Goal: Information Seeking & Learning: Obtain resource

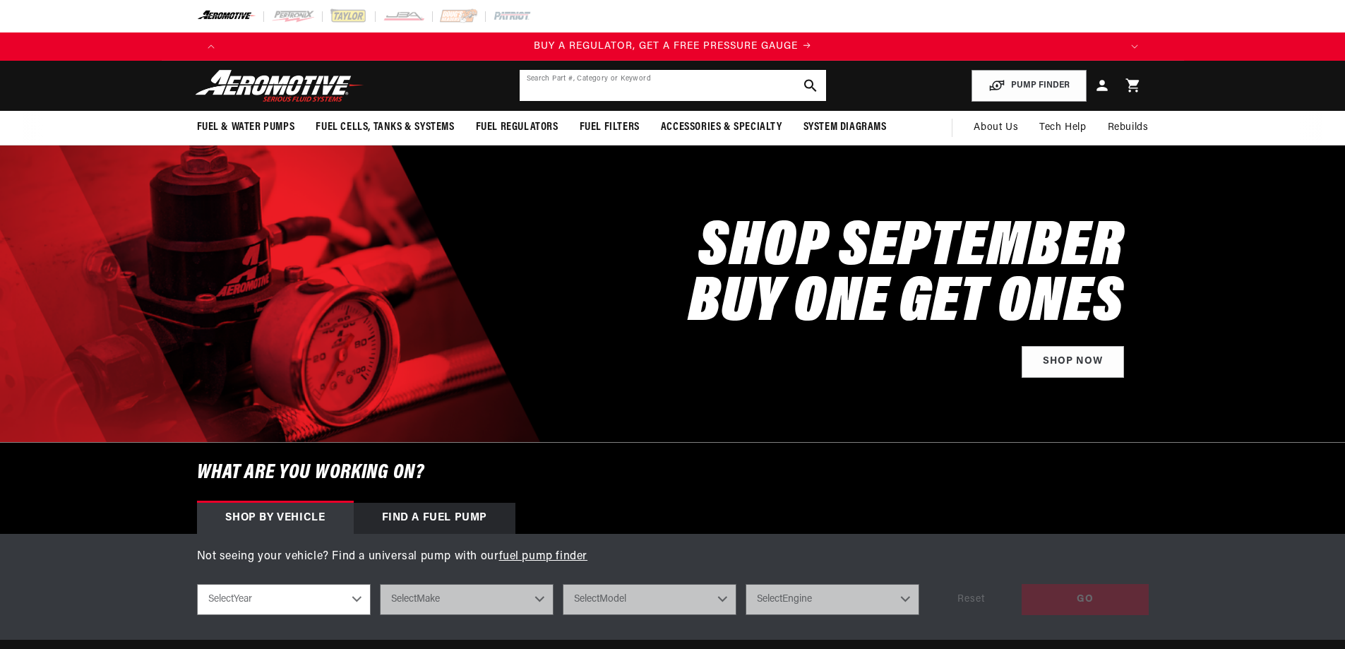
click at [590, 77] on input "text" at bounding box center [673, 85] width 307 height 31
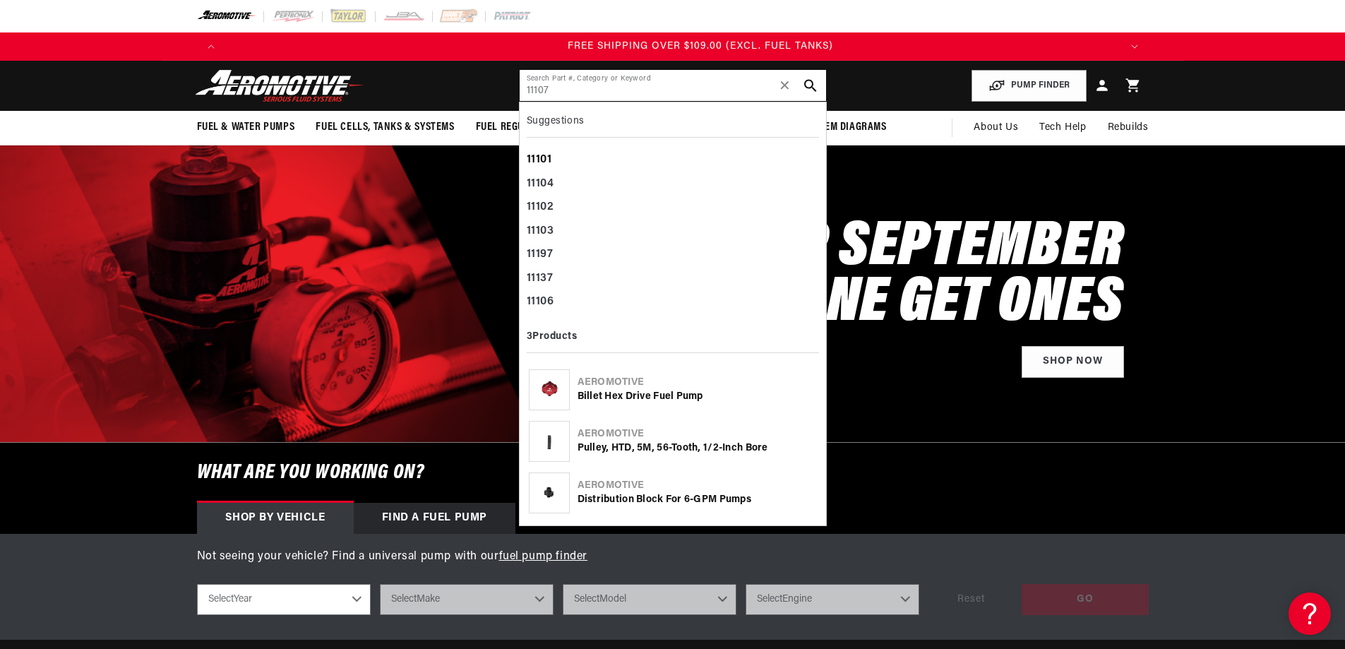
scroll to position [0, 2687]
click at [598, 383] on div "Aeromotive" at bounding box center [697, 383] width 239 height 14
drag, startPoint x: 551, startPoint y: 82, endPoint x: 1178, endPoint y: 107, distance: 627.7
click at [555, 81] on input "11107" at bounding box center [673, 85] width 307 height 31
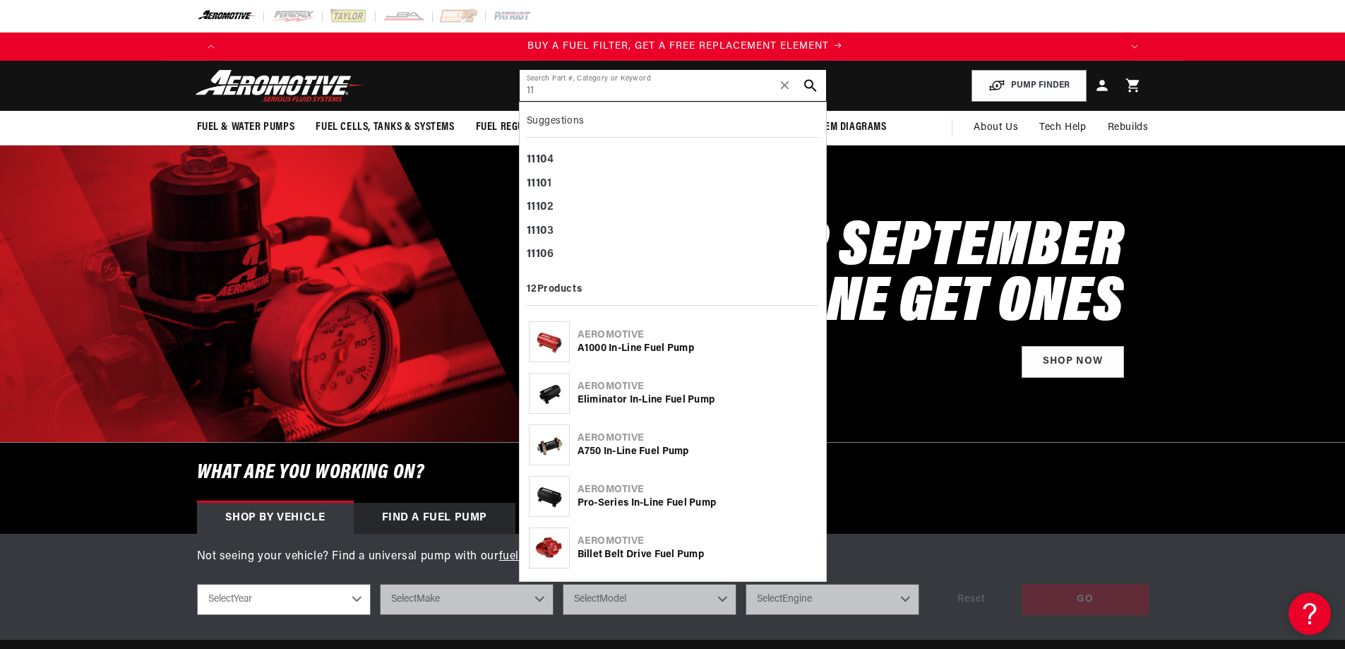
type input "1"
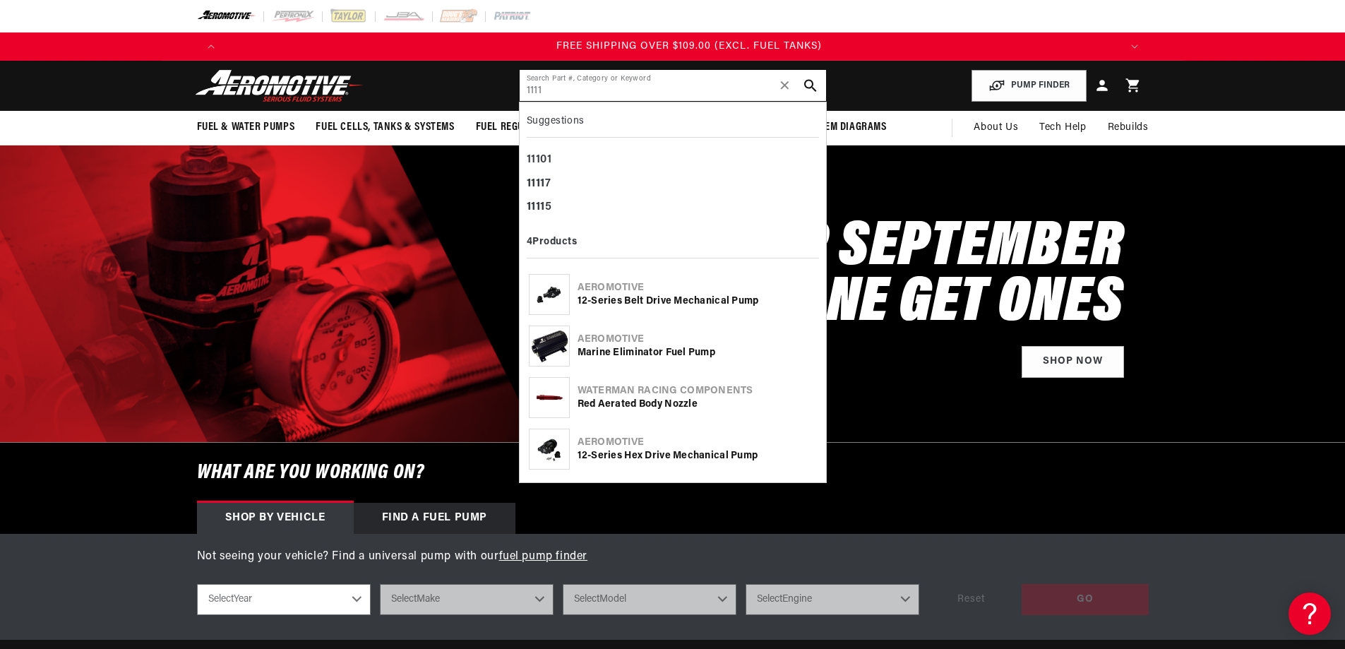
scroll to position [0, 2687]
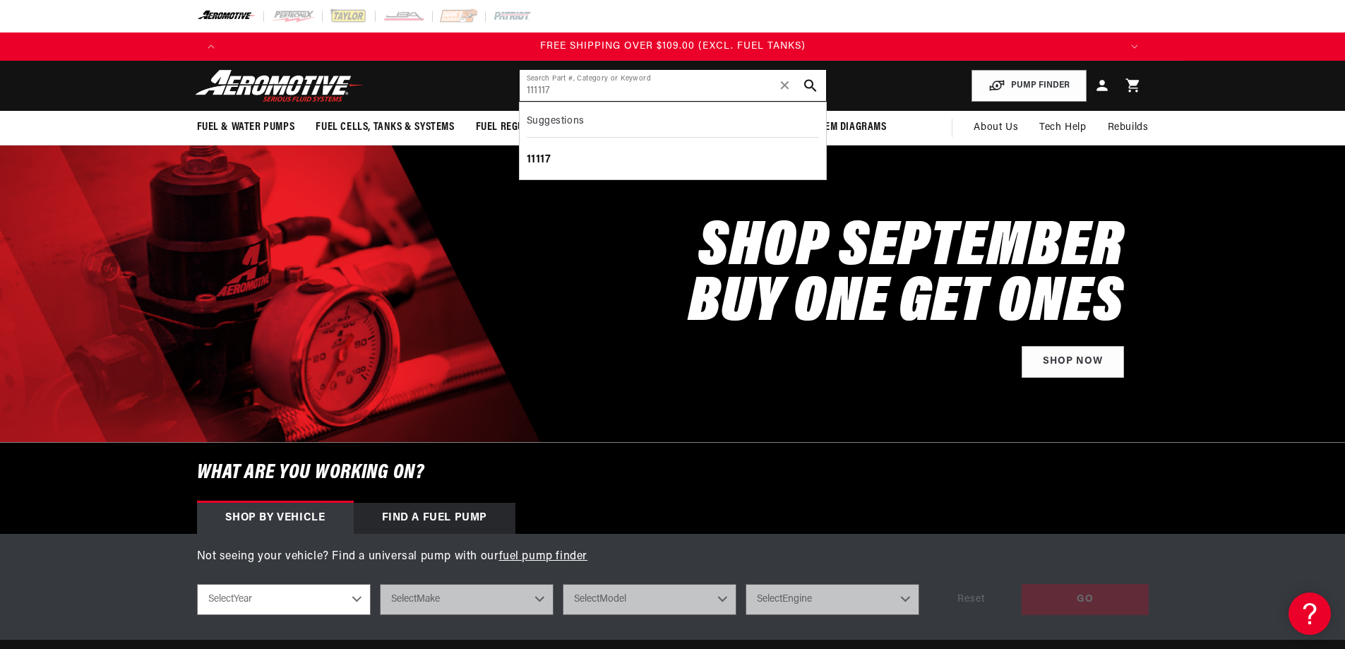
type input "111117"
click at [545, 157] on div "11117" at bounding box center [673, 160] width 292 height 24
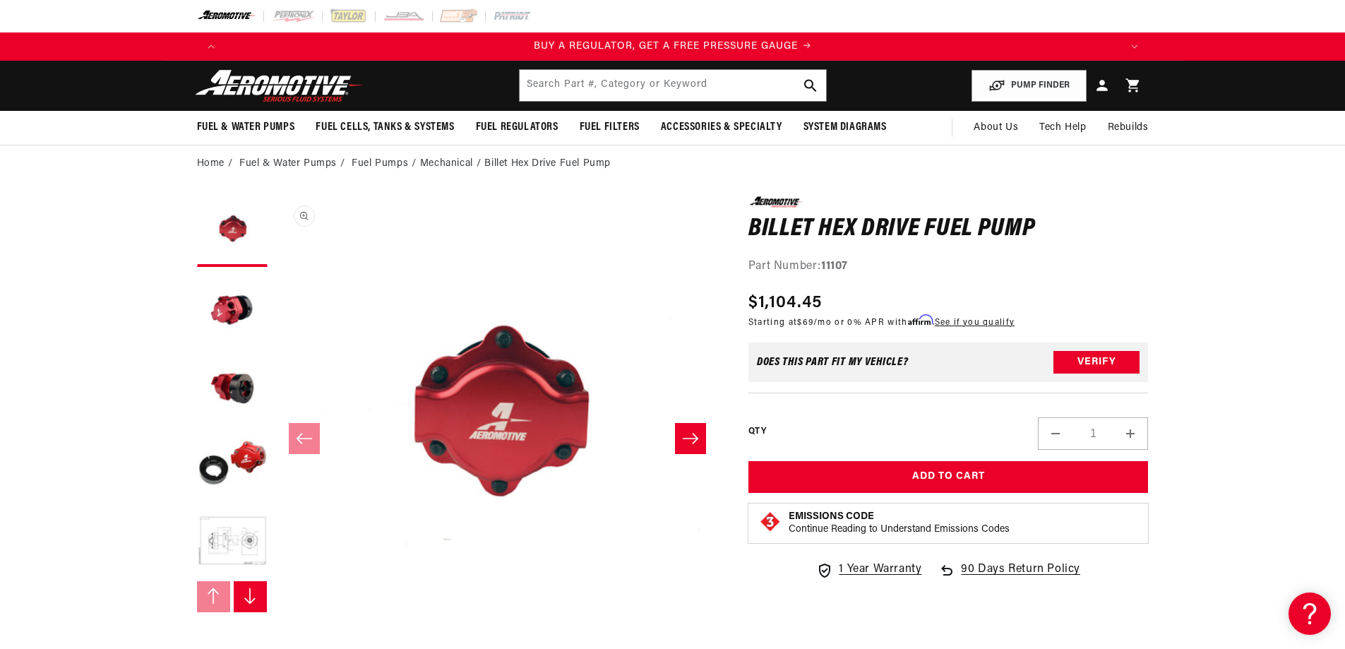
scroll to position [1, 0]
click at [688, 427] on button "Slide right" at bounding box center [690, 438] width 31 height 31
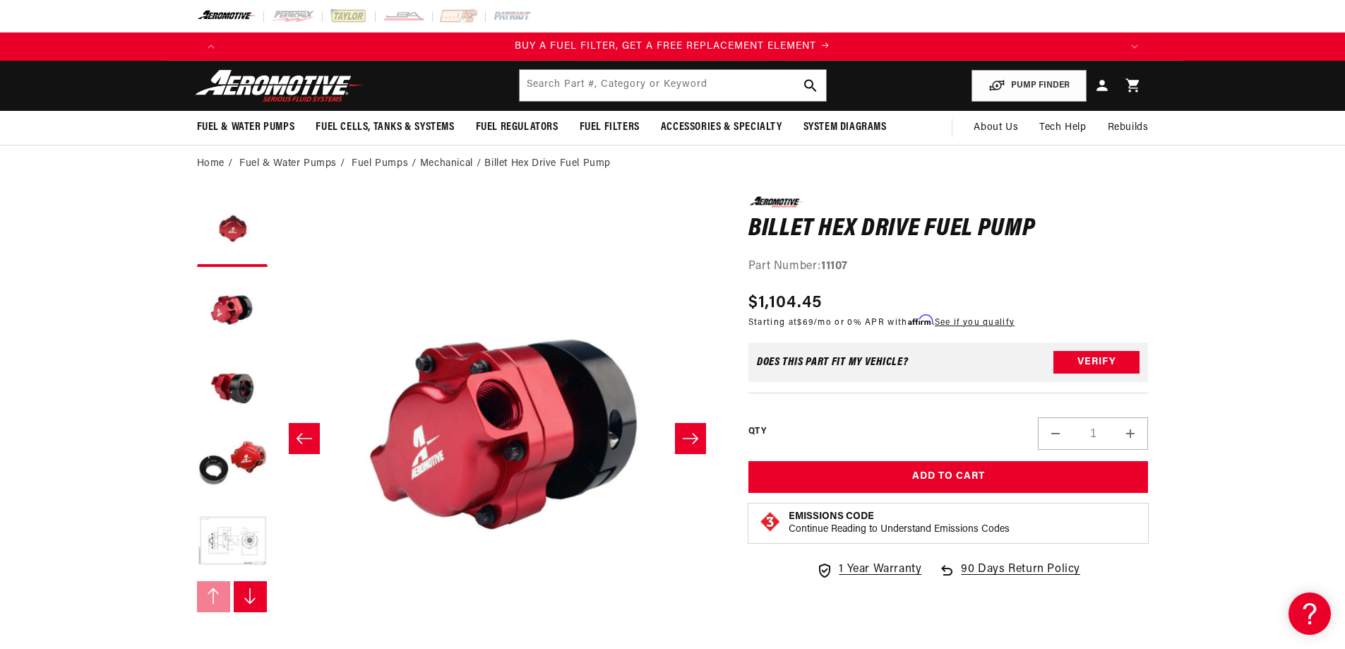
scroll to position [1, 446]
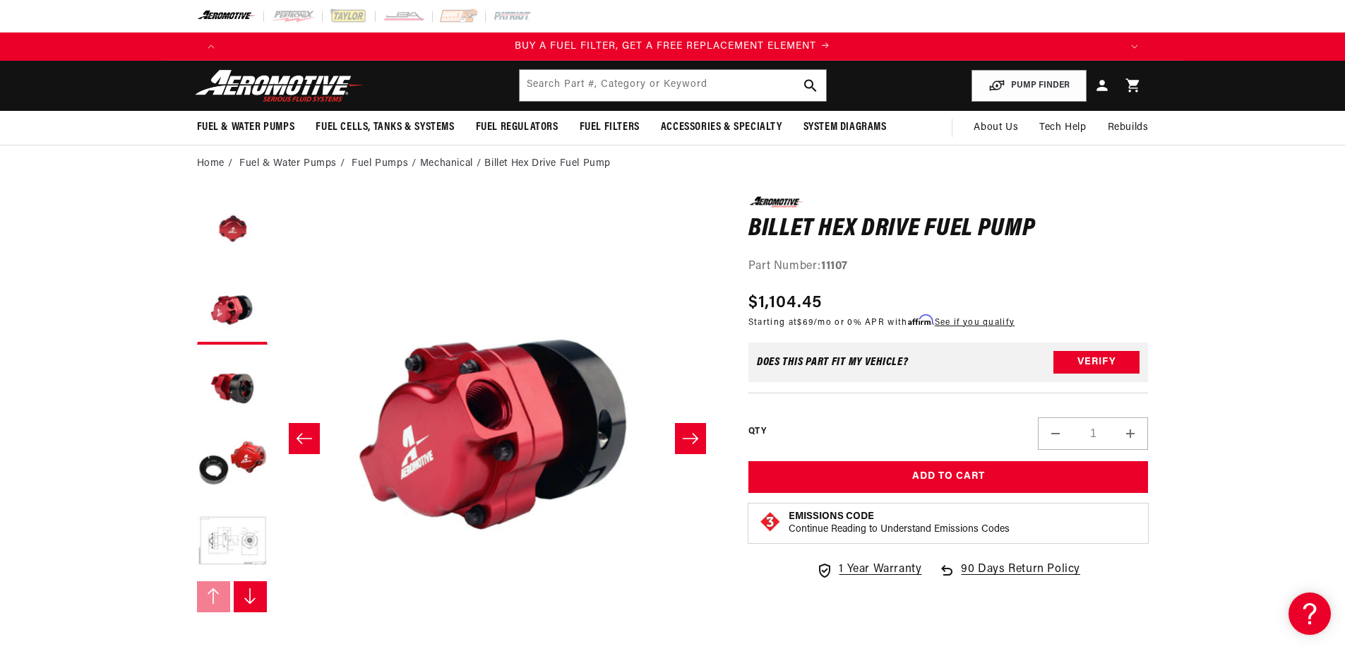
click at [700, 439] on button "Slide right" at bounding box center [690, 438] width 31 height 31
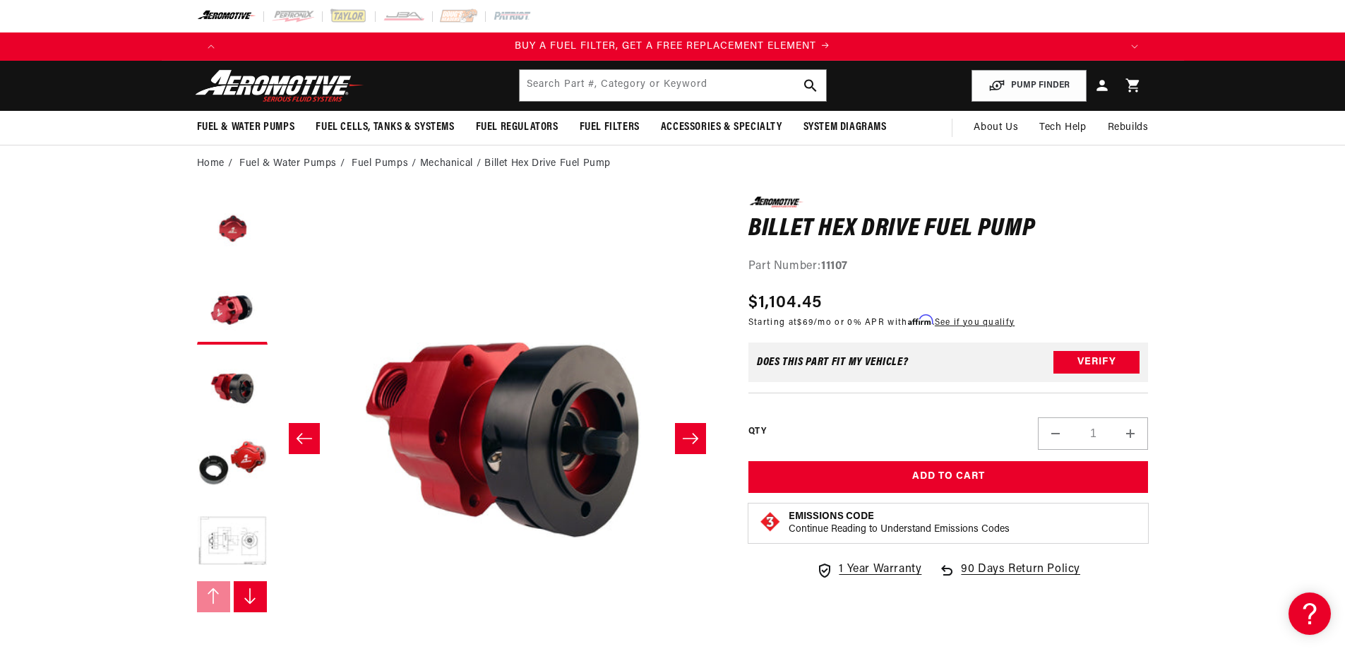
scroll to position [1, 892]
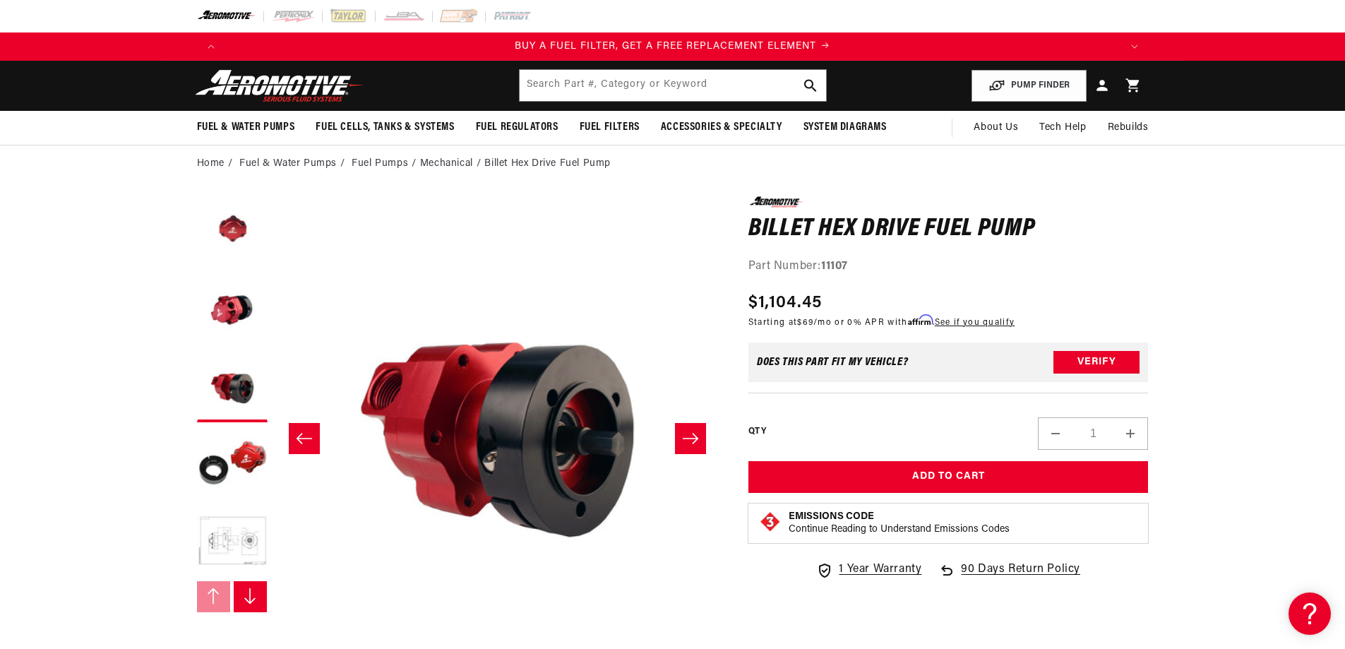
click at [700, 439] on button "Slide right" at bounding box center [690, 438] width 31 height 31
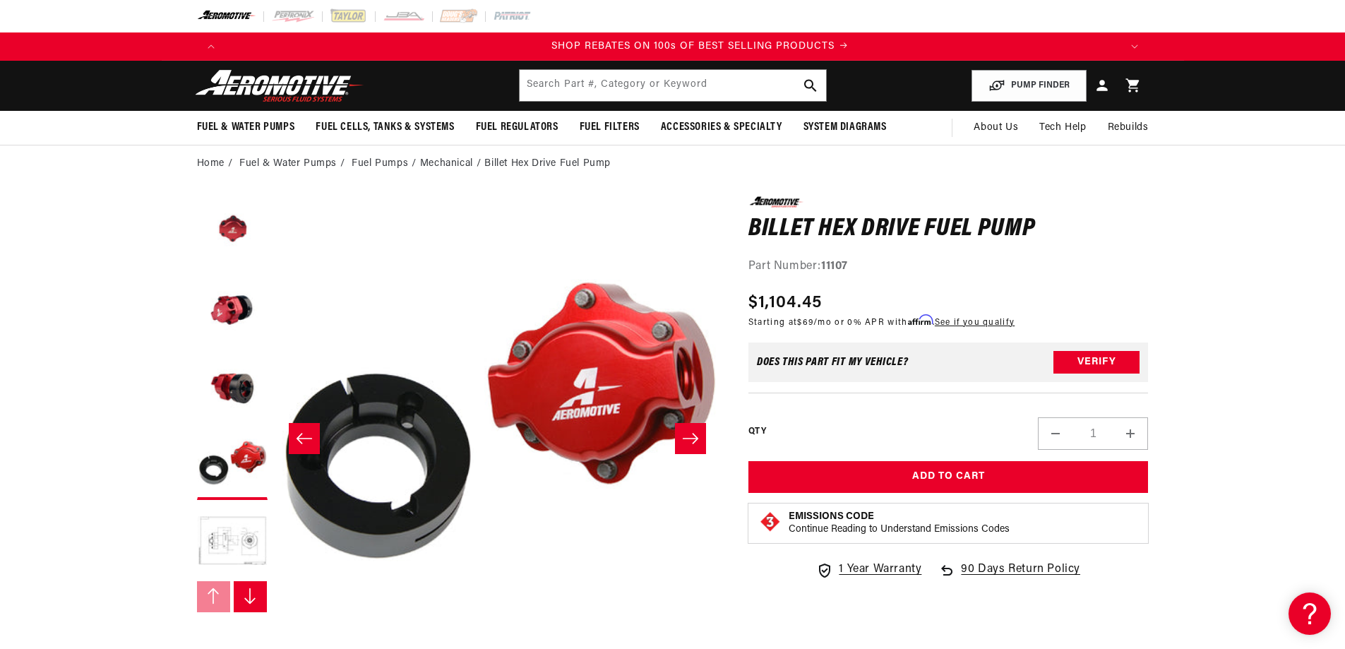
scroll to position [0, 1791]
click at [700, 439] on button "Slide right" at bounding box center [690, 438] width 31 height 31
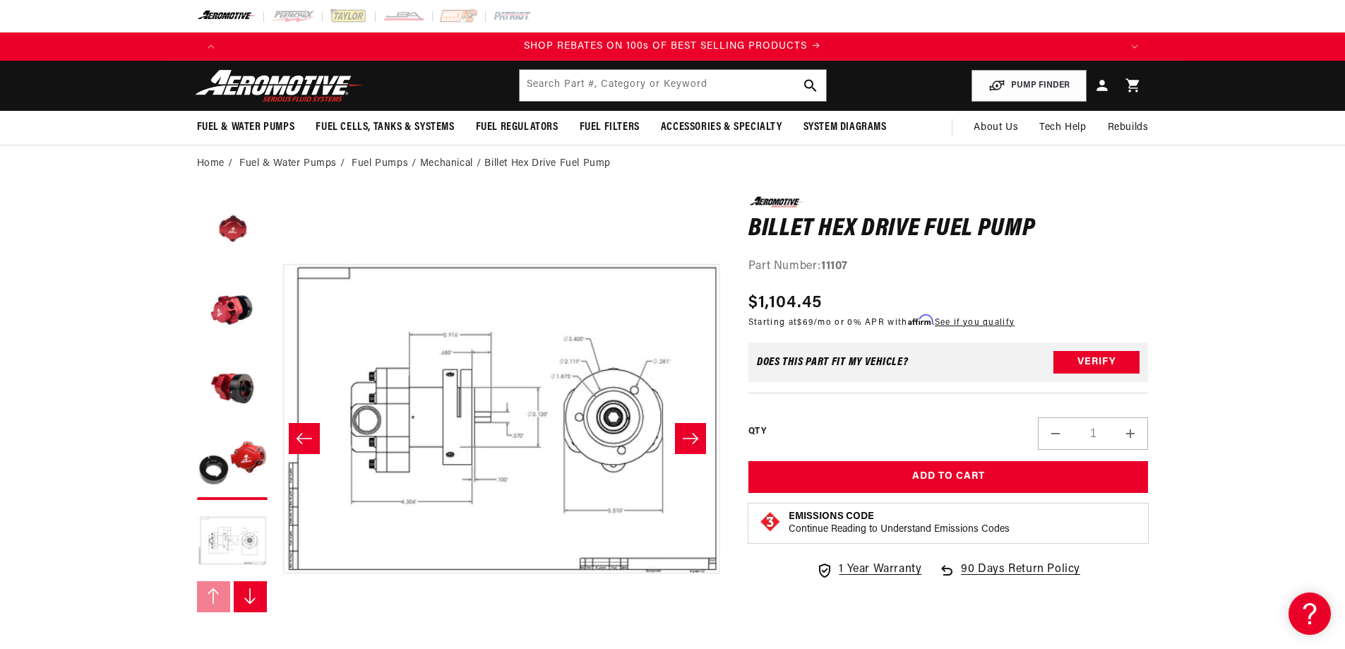
scroll to position [1, 1784]
click at [700, 439] on button "Slide right" at bounding box center [690, 438] width 31 height 31
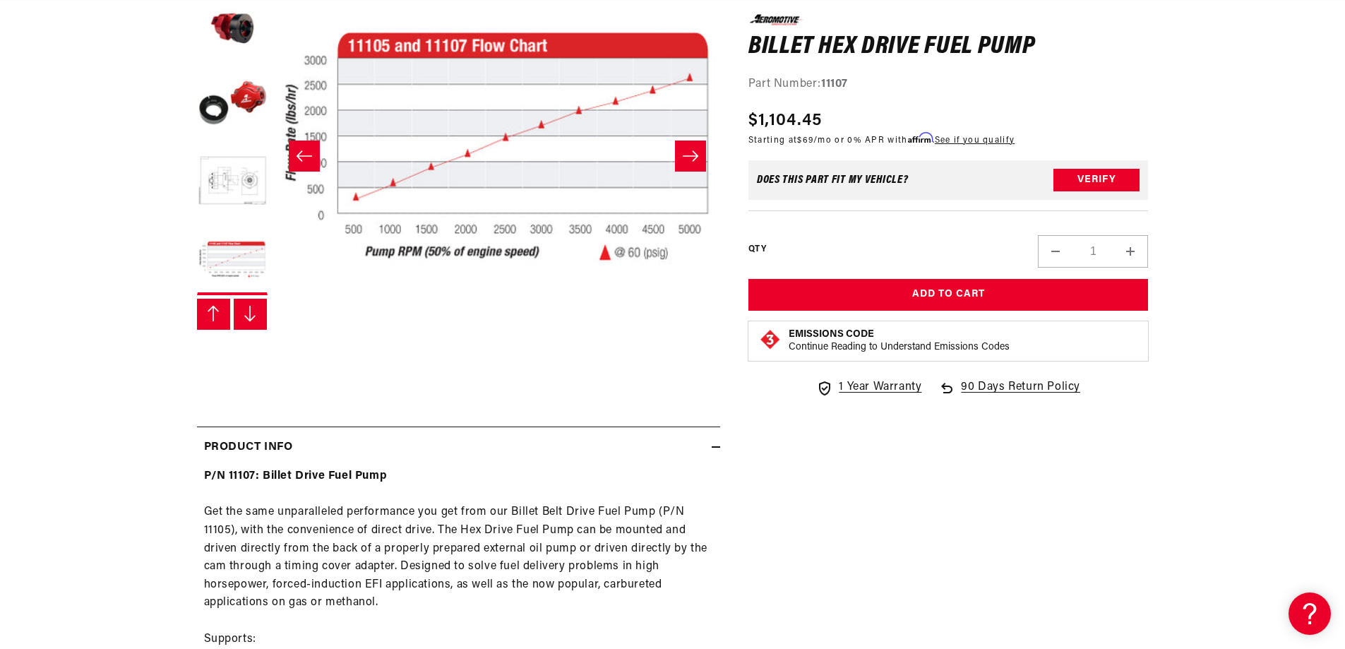
scroll to position [0, 896]
click at [233, 179] on button "Load image 5 in gallery view" at bounding box center [232, 182] width 71 height 71
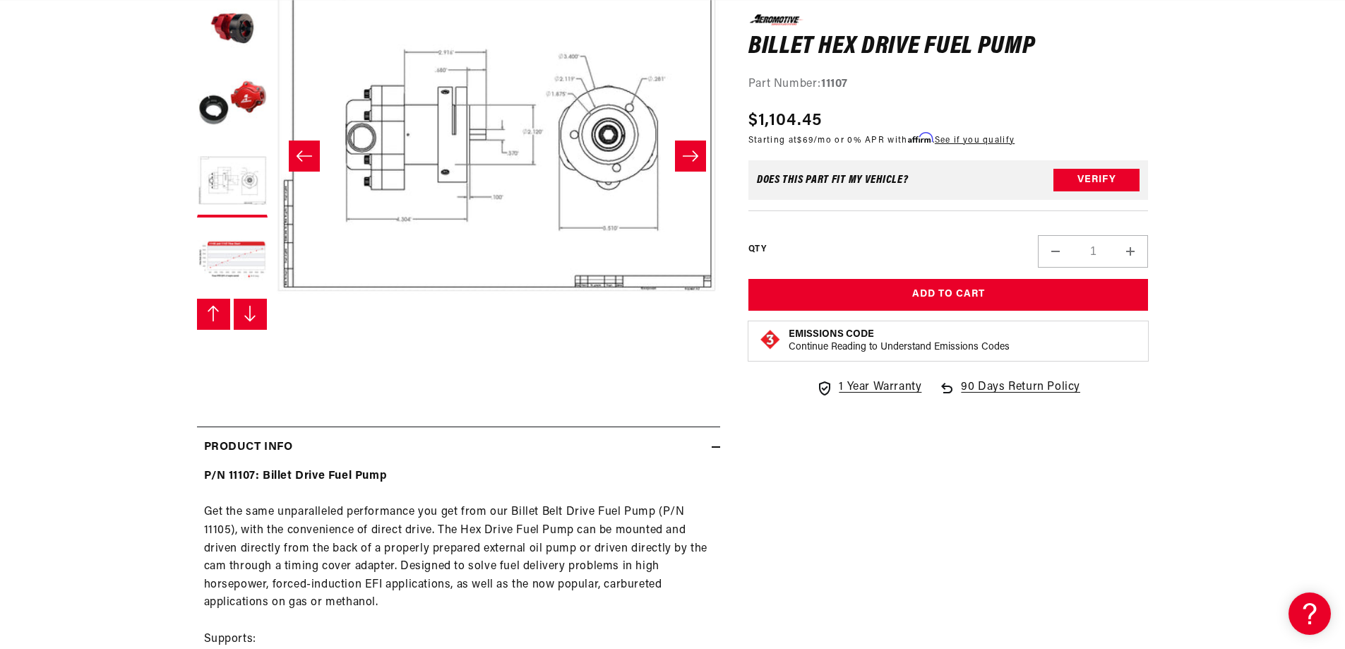
scroll to position [0, 1791]
click at [698, 155] on icon "Slide right" at bounding box center [690, 156] width 17 height 14
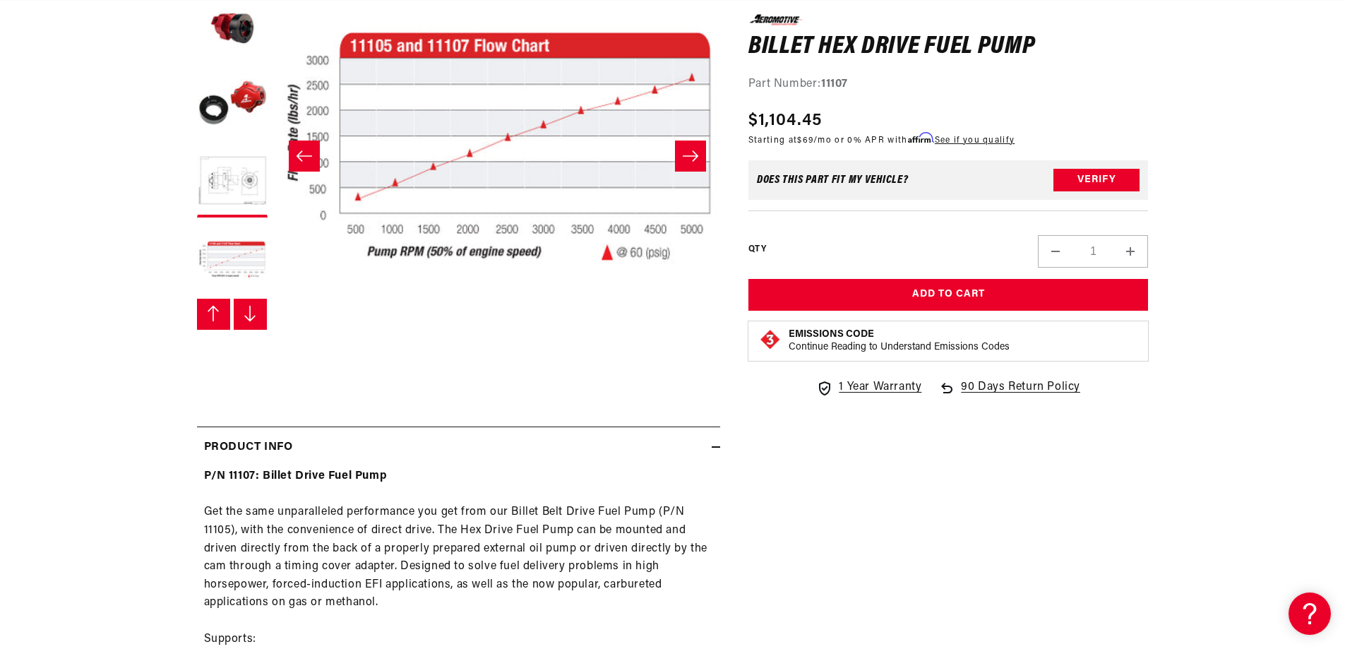
click at [698, 155] on icon "Slide right" at bounding box center [690, 156] width 17 height 14
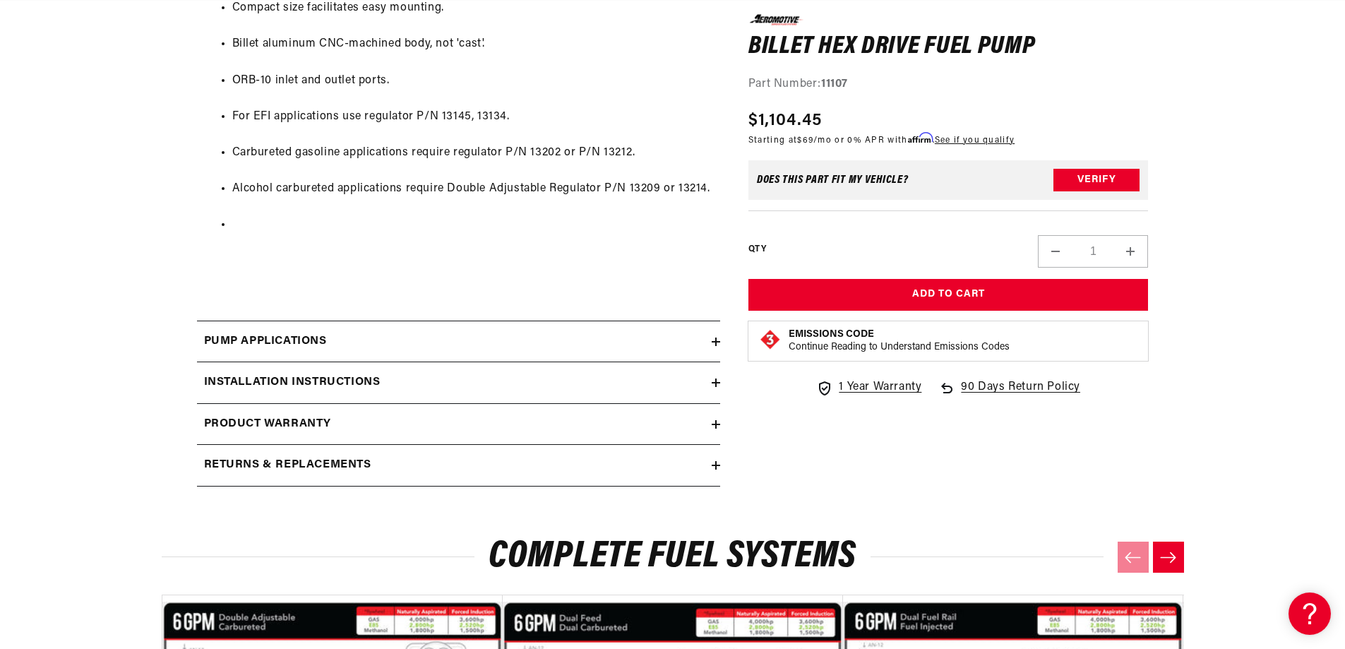
click at [713, 379] on icon at bounding box center [716, 383] width 8 height 8
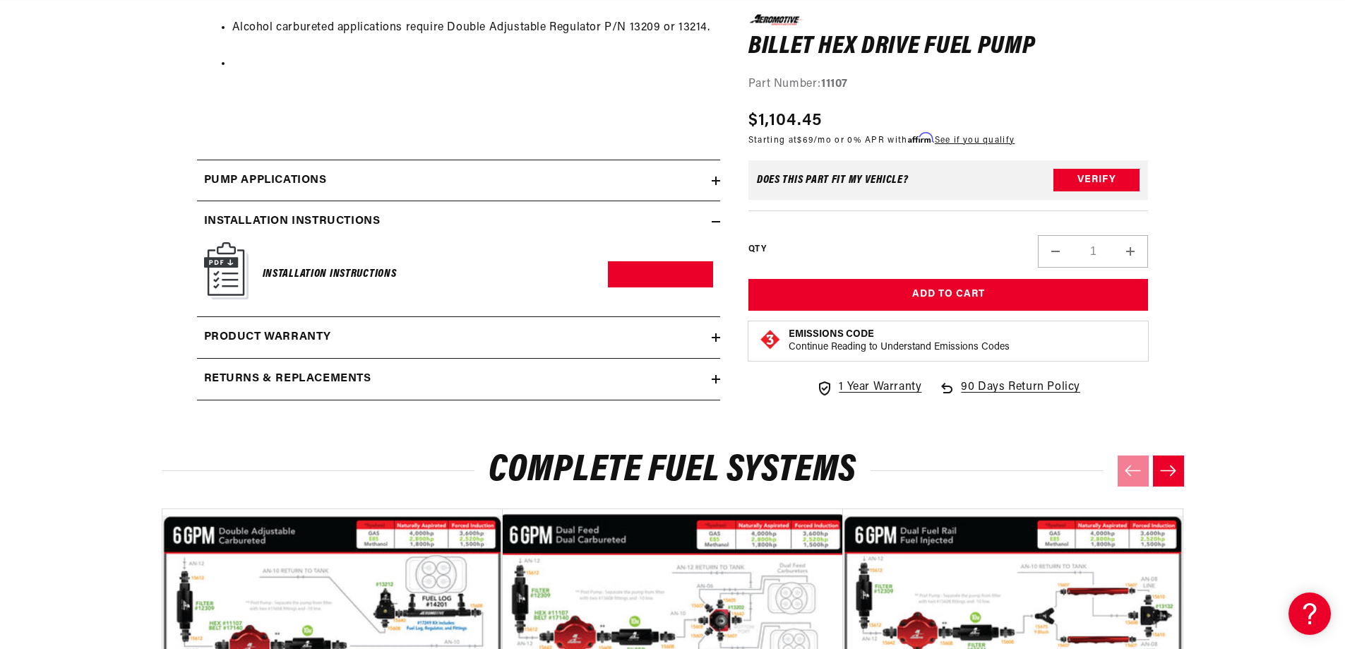
scroll to position [1695, 0]
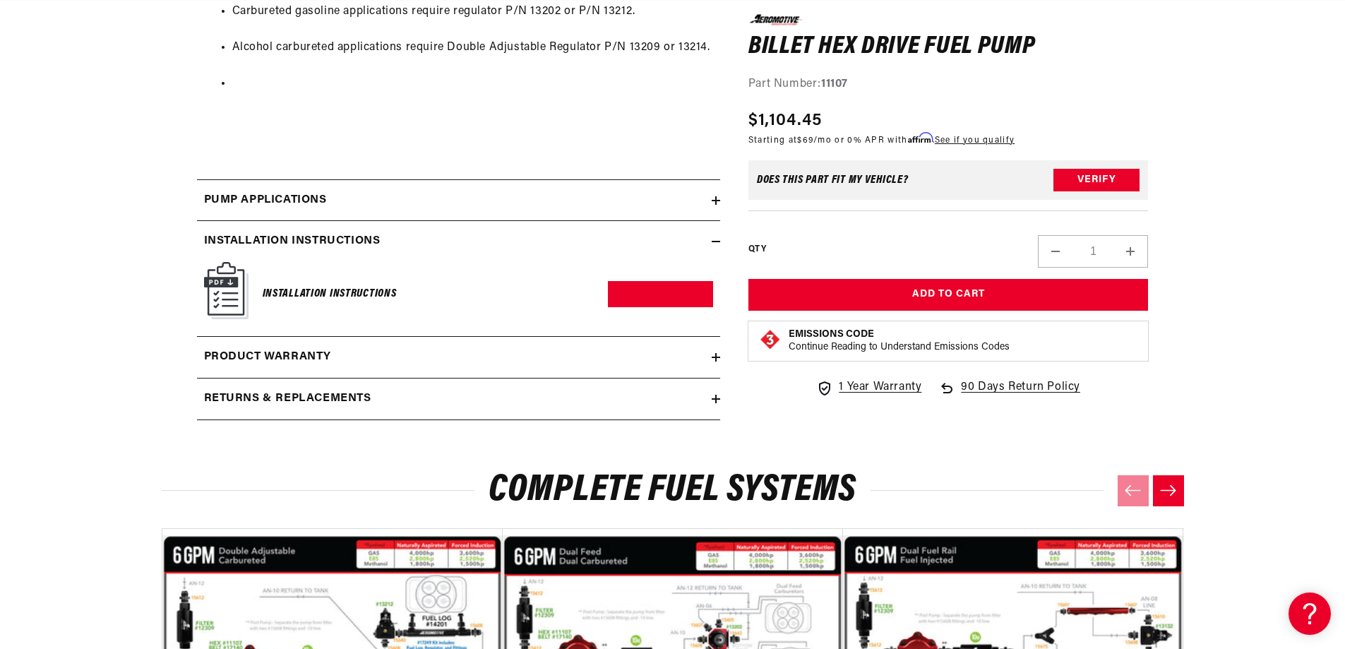
click at [227, 289] on img at bounding box center [226, 290] width 44 height 57
click at [230, 285] on img at bounding box center [226, 290] width 44 height 57
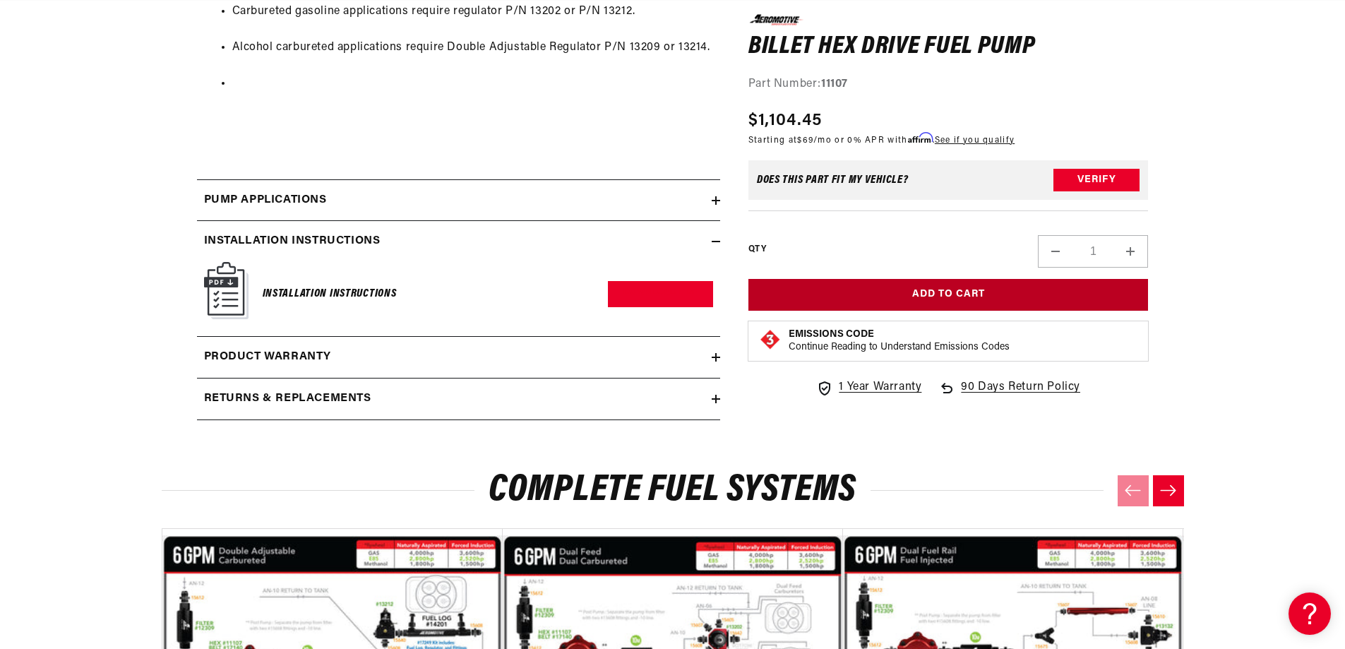
scroll to position [0, 2687]
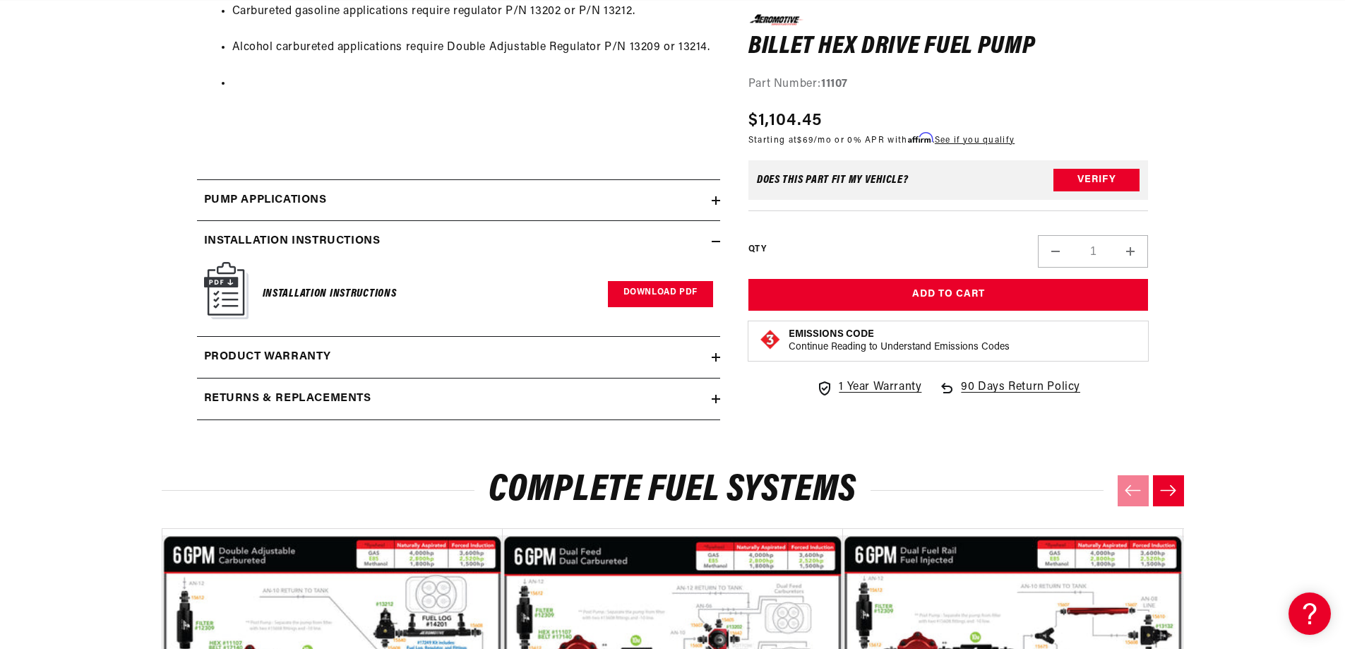
click at [667, 290] on link "Download PDF" at bounding box center [660, 294] width 105 height 26
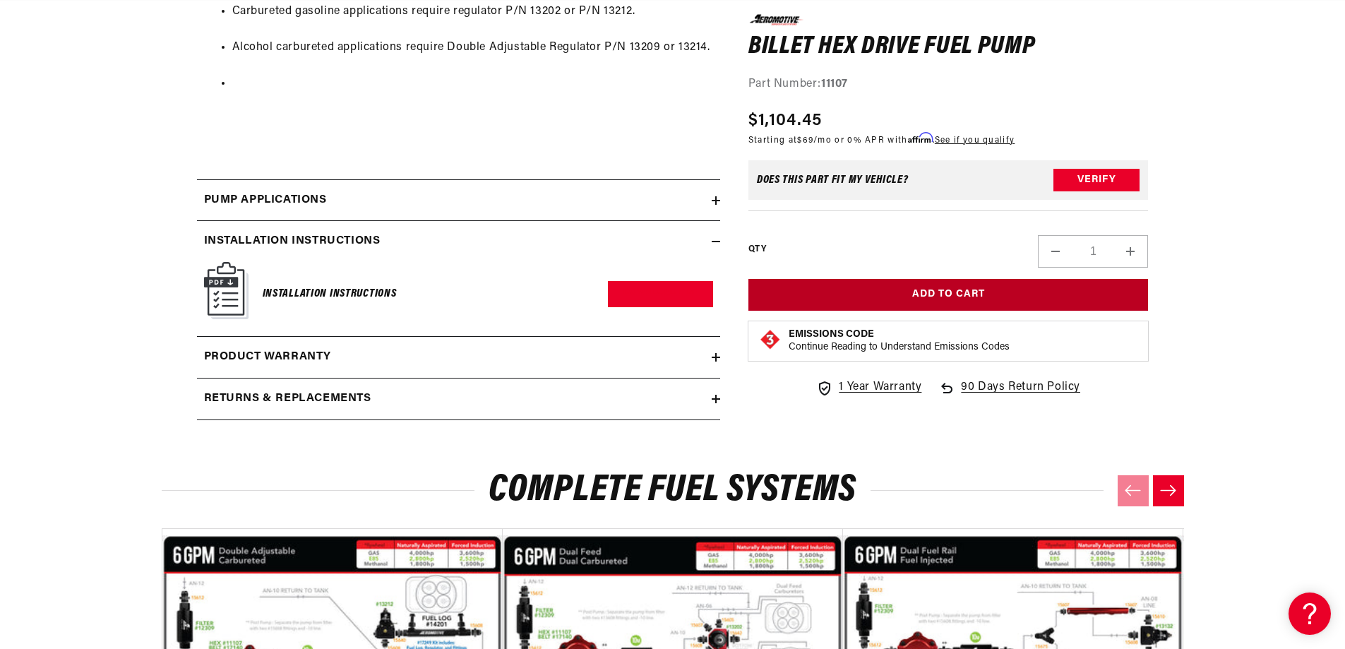
scroll to position [0, 896]
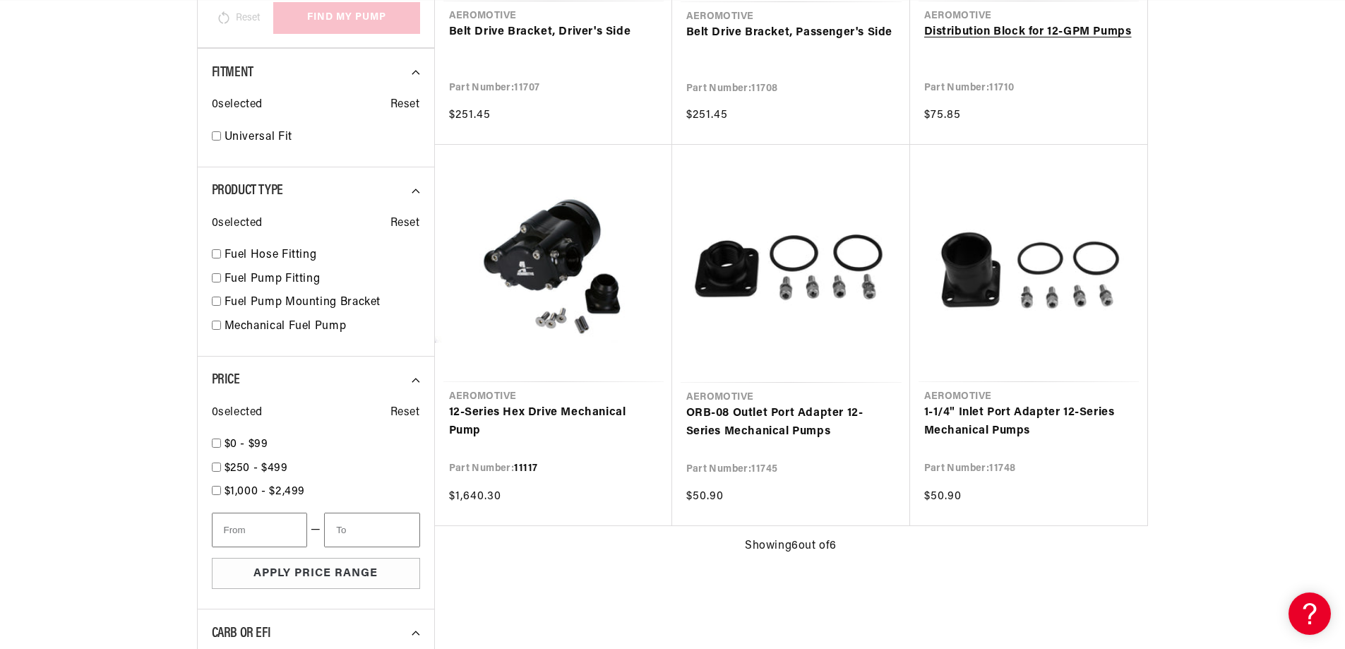
scroll to position [0, 896]
click at [516, 406] on link "12-Series Hex Drive Mechanical Pump" at bounding box center [553, 422] width 209 height 36
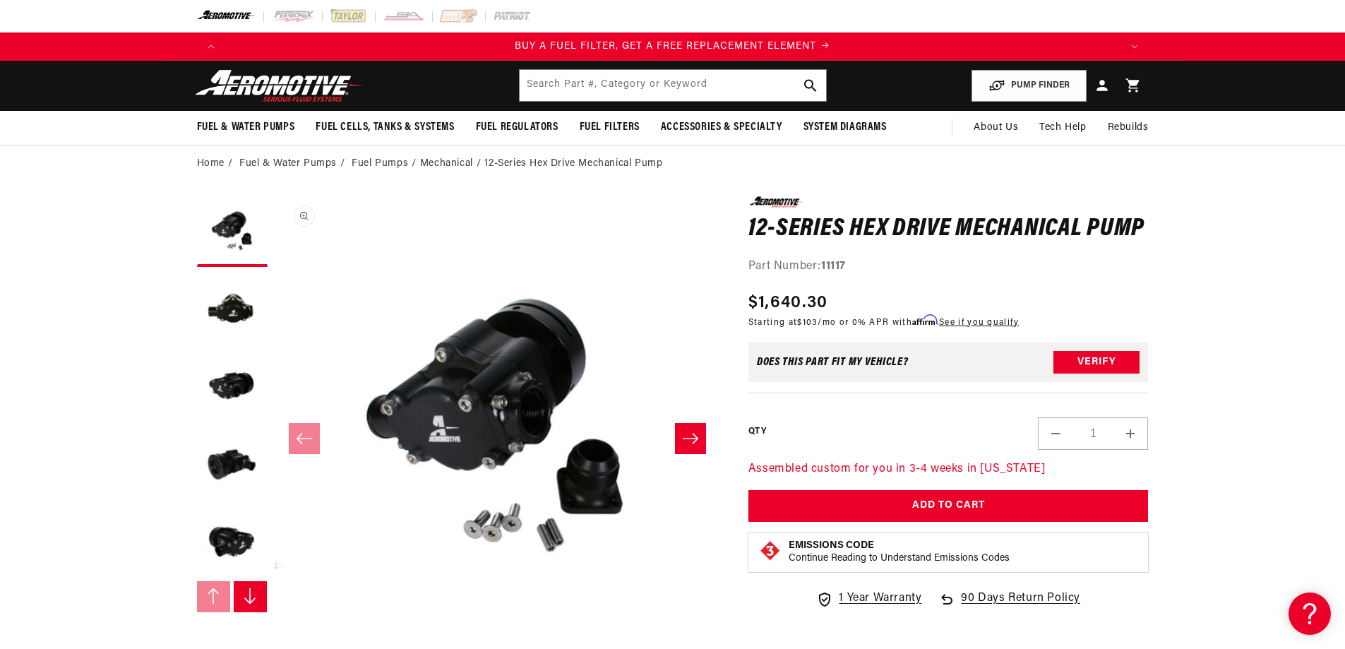
scroll to position [1, 0]
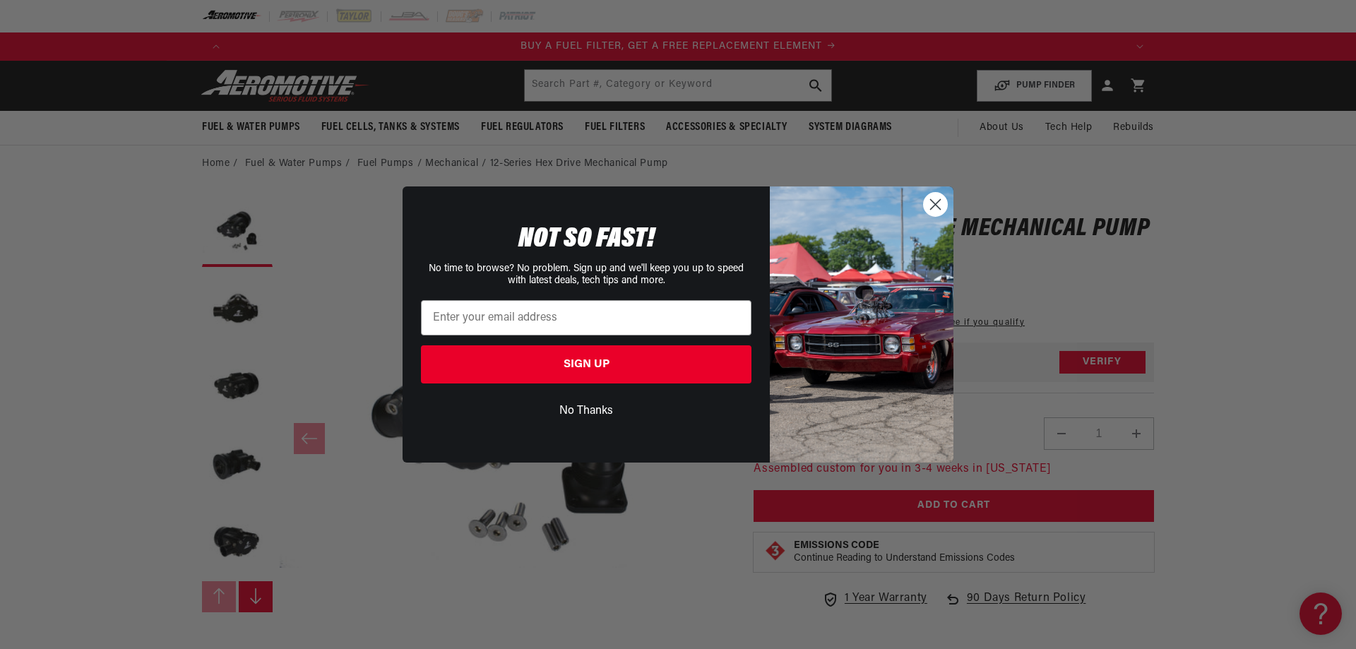
click at [585, 400] on button "No Thanks" at bounding box center [586, 411] width 331 height 27
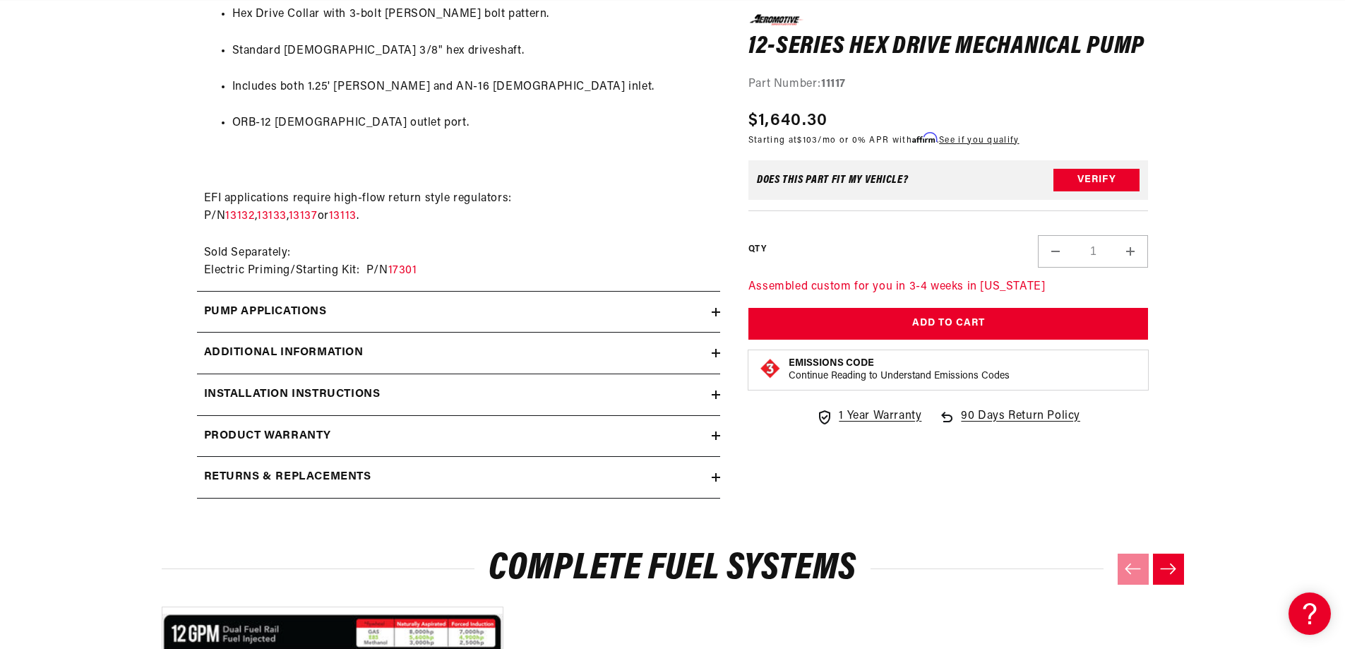
scroll to position [0, 896]
click at [715, 312] on icon at bounding box center [716, 312] width 8 height 0
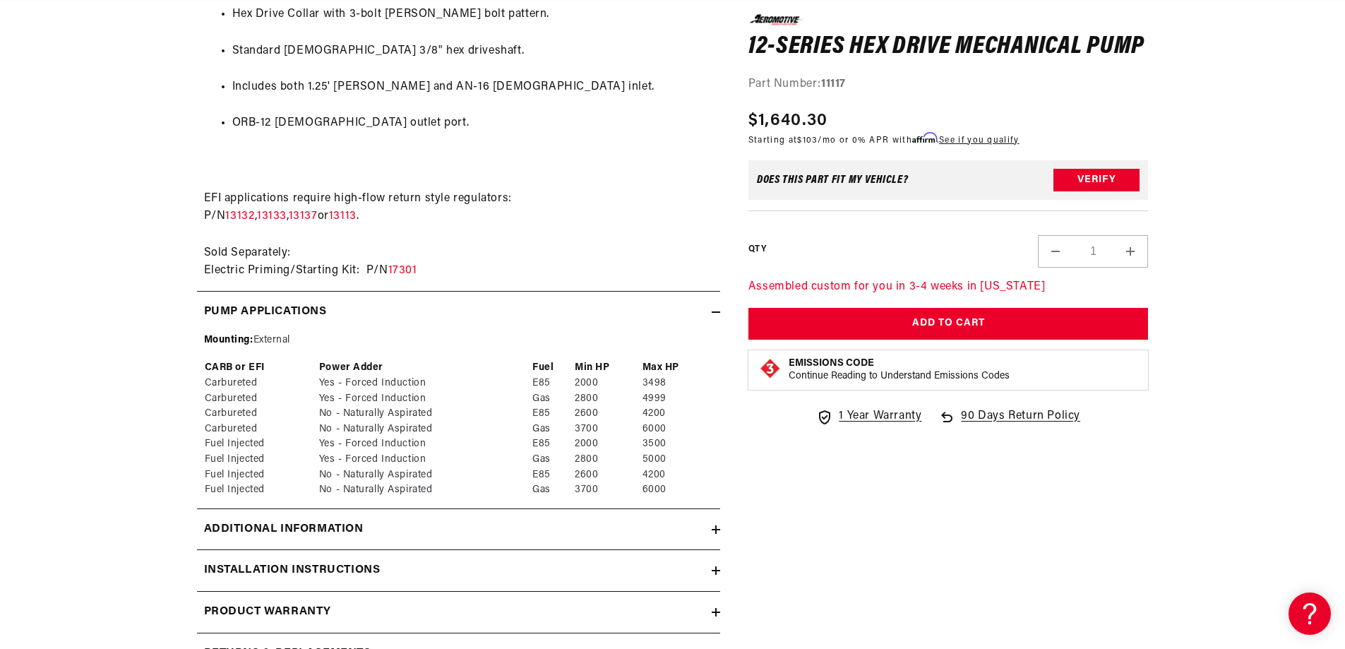
scroll to position [0, 2687]
click at [719, 308] on icon at bounding box center [716, 312] width 8 height 8
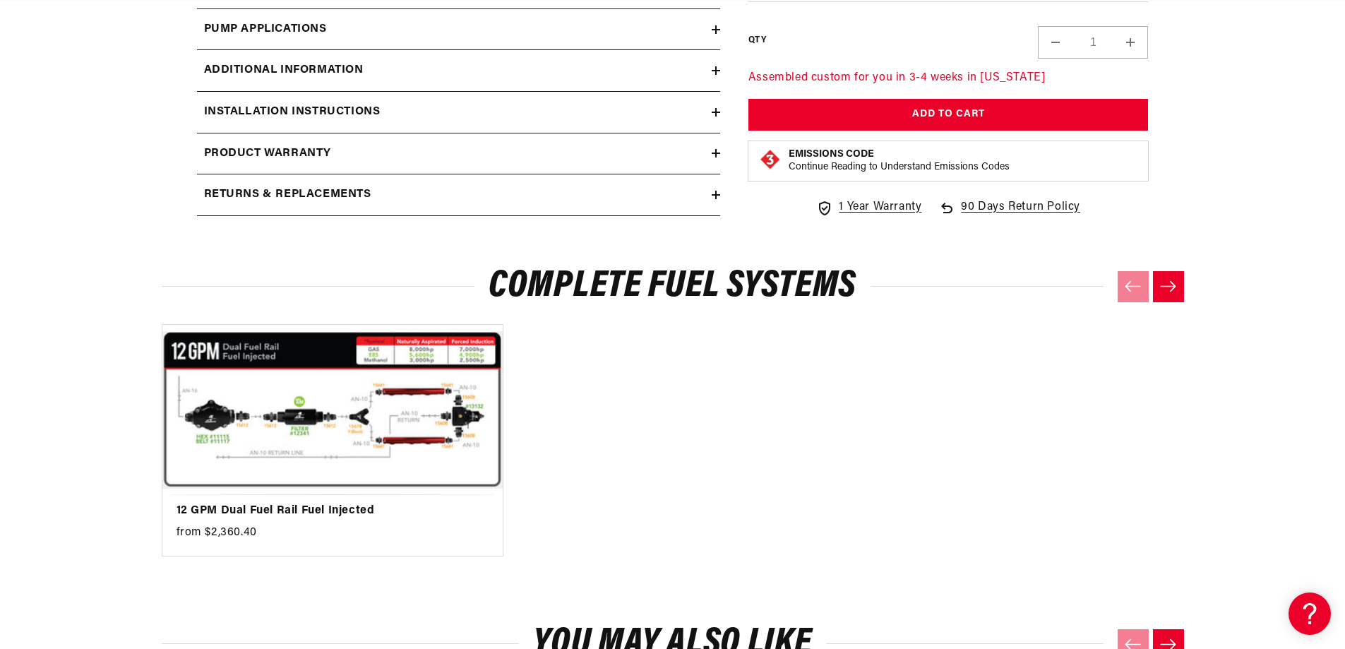
scroll to position [0, 0]
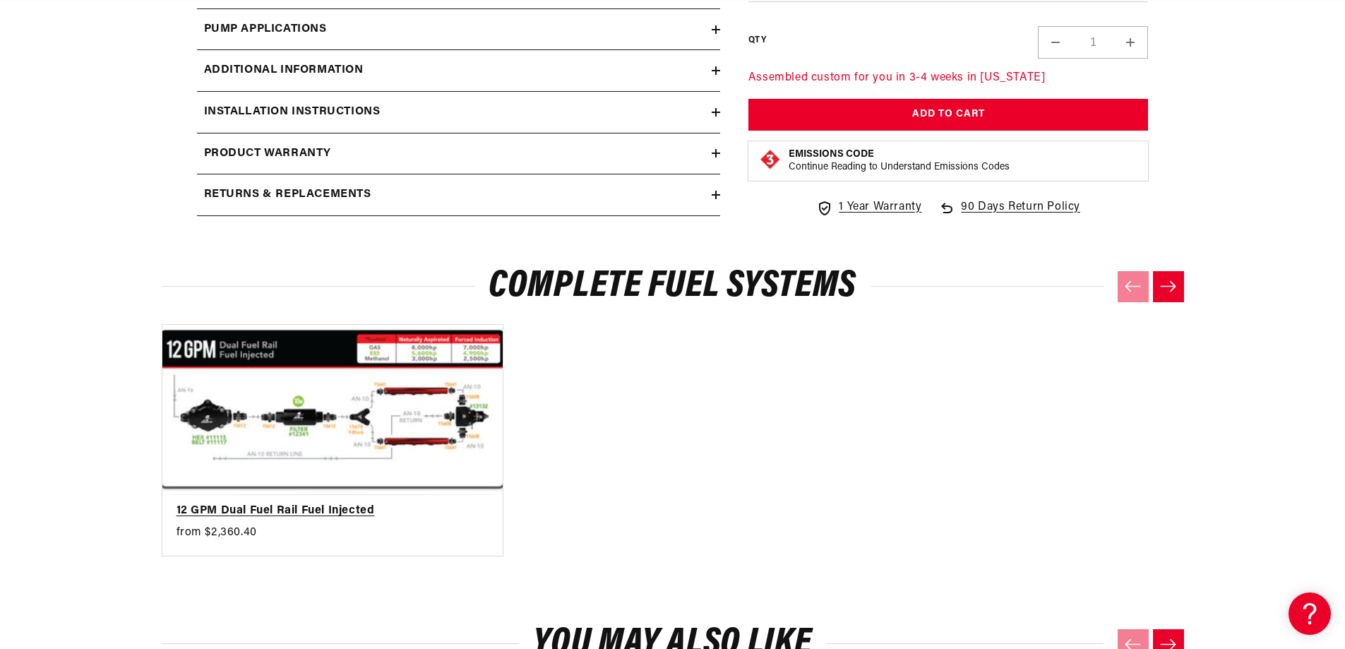
click at [422, 502] on link "12 GPM Dual Fuel Rail Fuel Injected" at bounding box center [326, 511] width 298 height 18
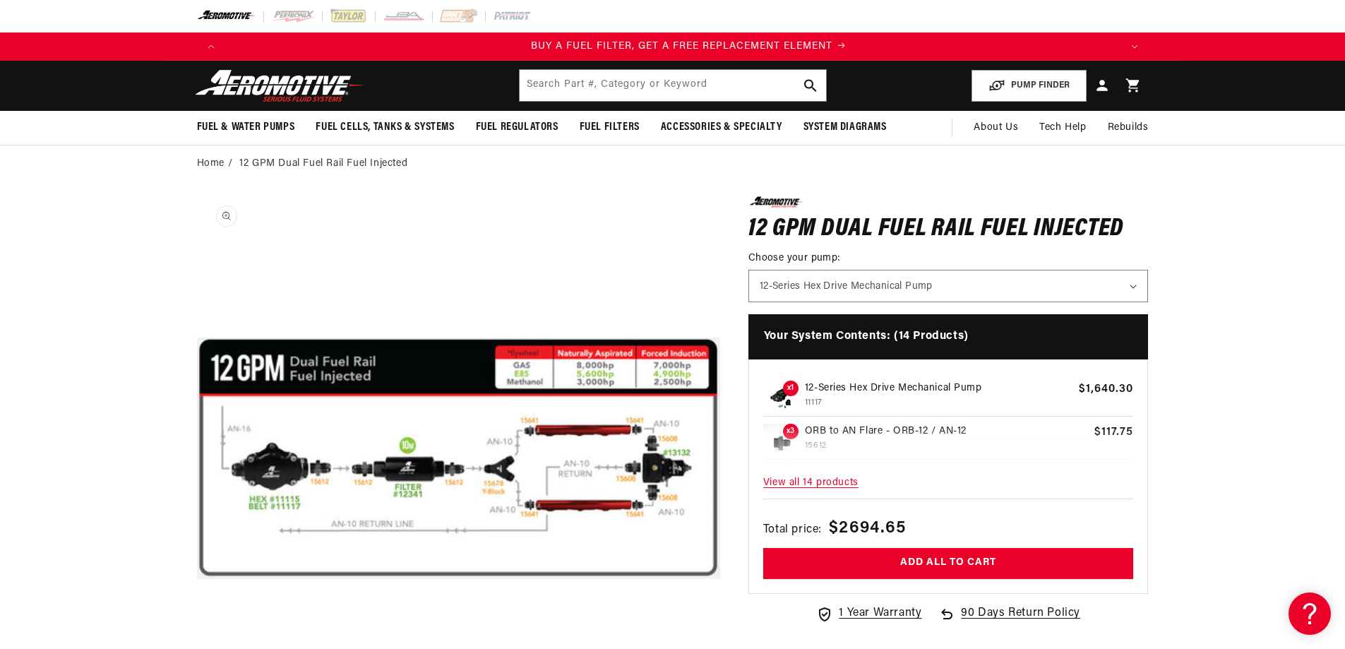
scroll to position [0, 896]
click at [809, 477] on span "View all 14 products" at bounding box center [948, 483] width 371 height 30
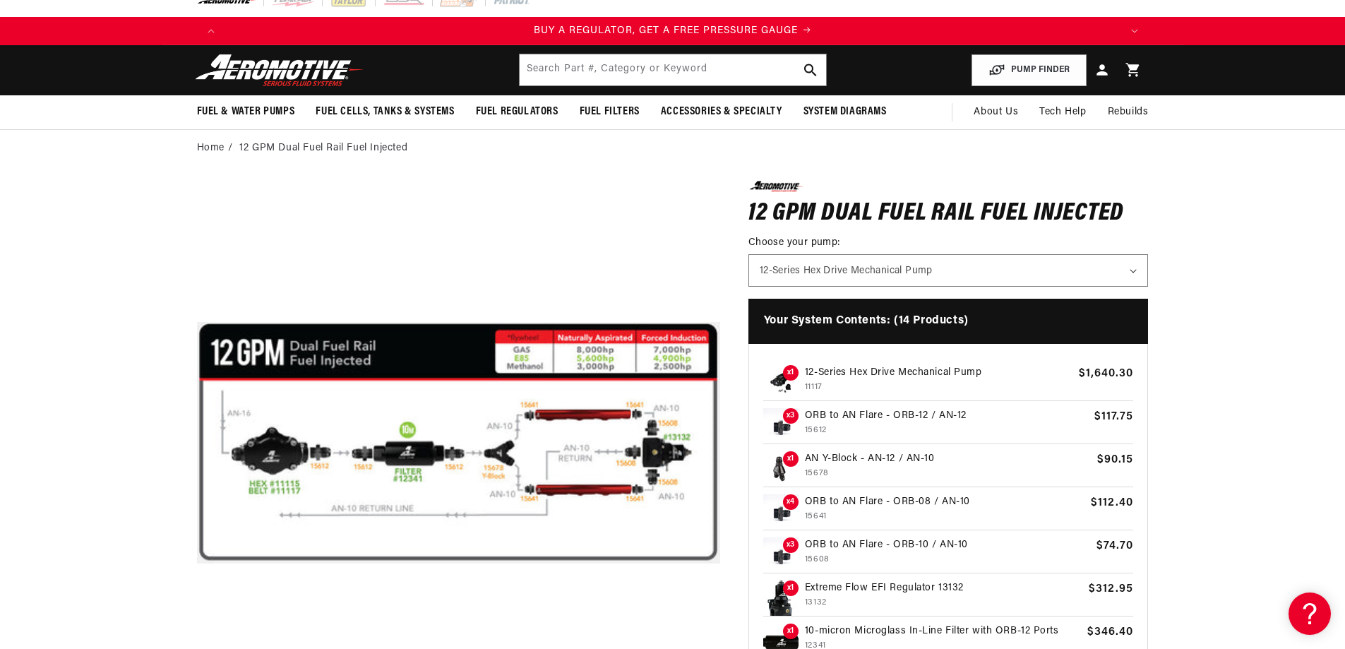
scroll to position [0, 0]
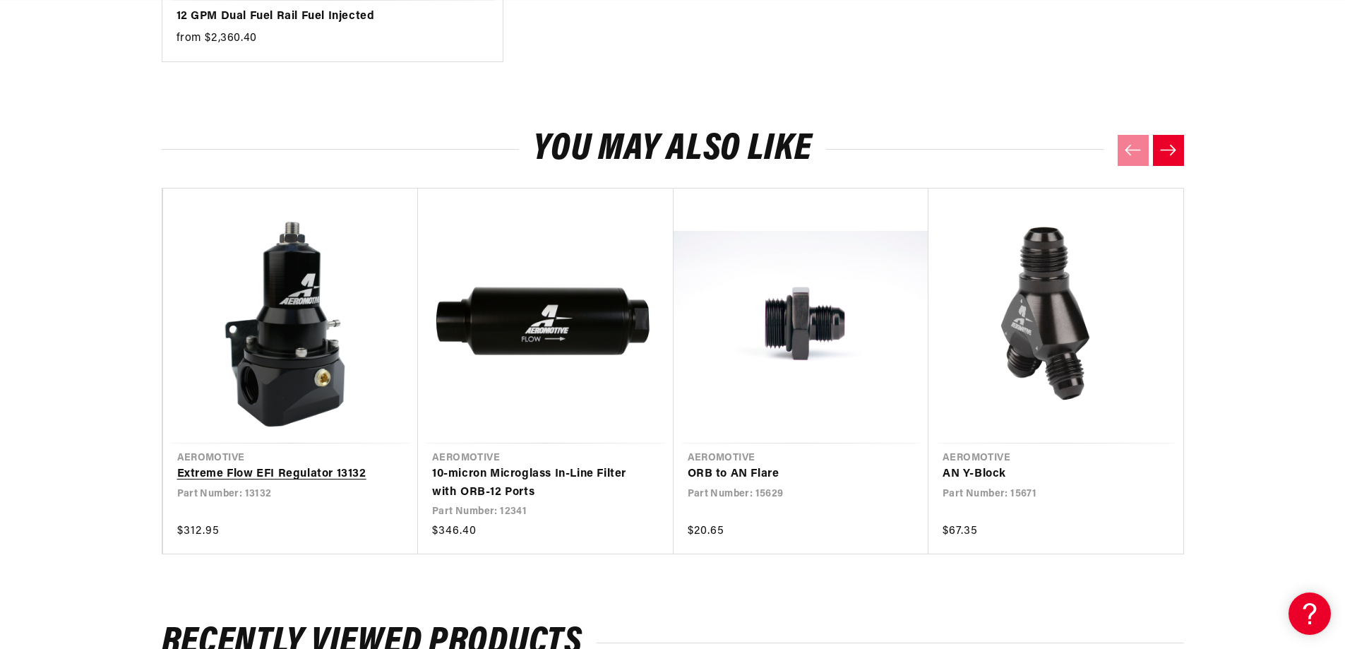
click at [249, 465] on link "Extreme Flow EFI Regulator 13132" at bounding box center [283, 474] width 213 height 18
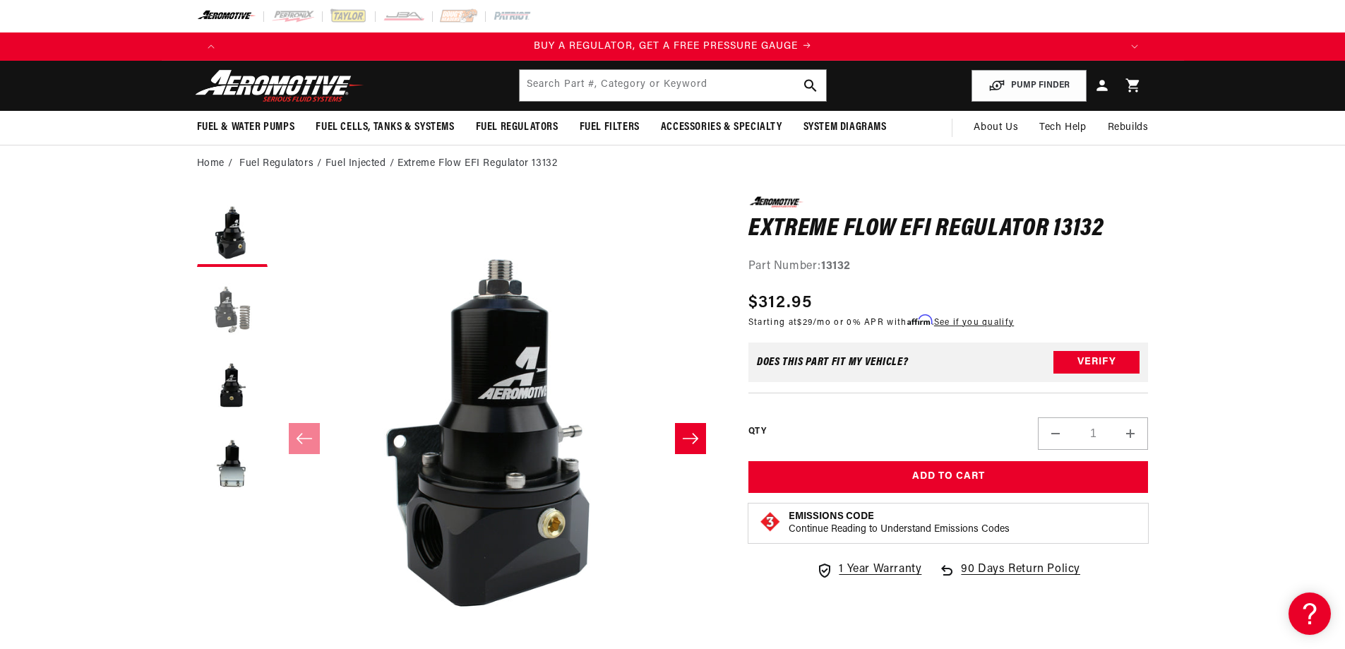
click at [220, 298] on button "Load image 2 in gallery view" at bounding box center [232, 309] width 71 height 71
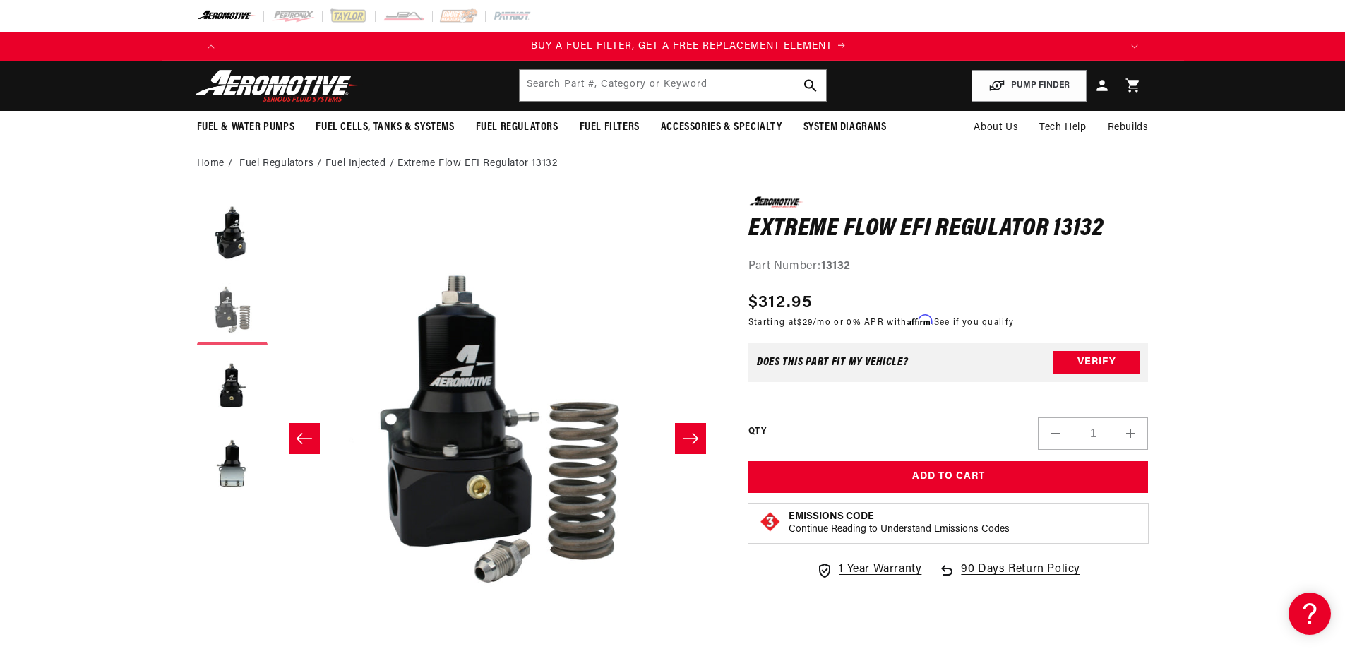
scroll to position [0, 896]
click at [240, 394] on button "Load image 3 in gallery view" at bounding box center [232, 387] width 71 height 71
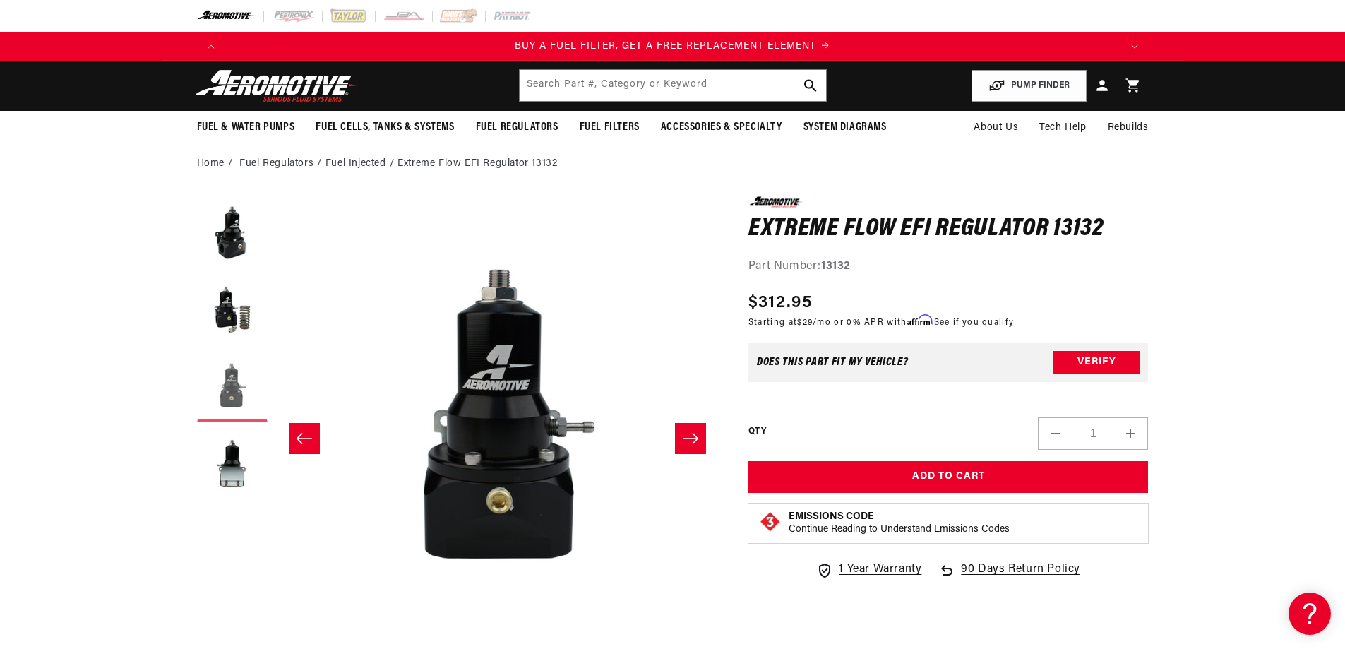
scroll to position [0, 892]
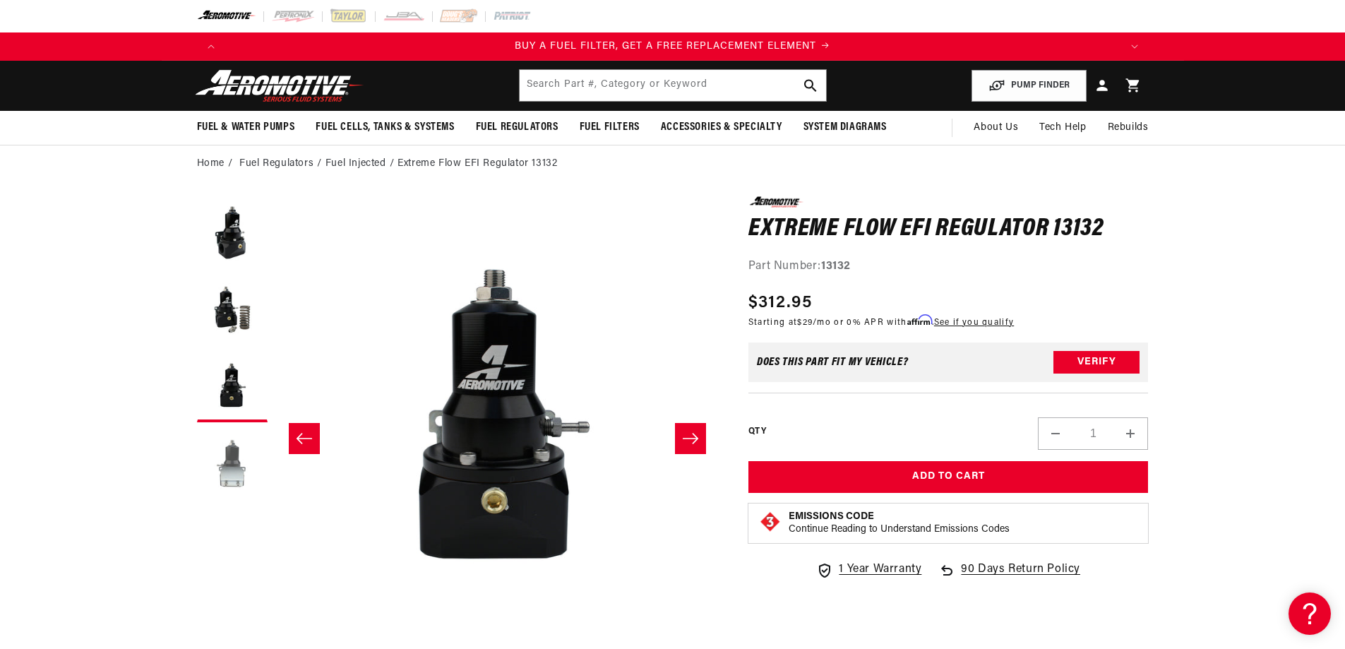
click at [234, 456] on button "Load image 4 in gallery view" at bounding box center [232, 464] width 71 height 71
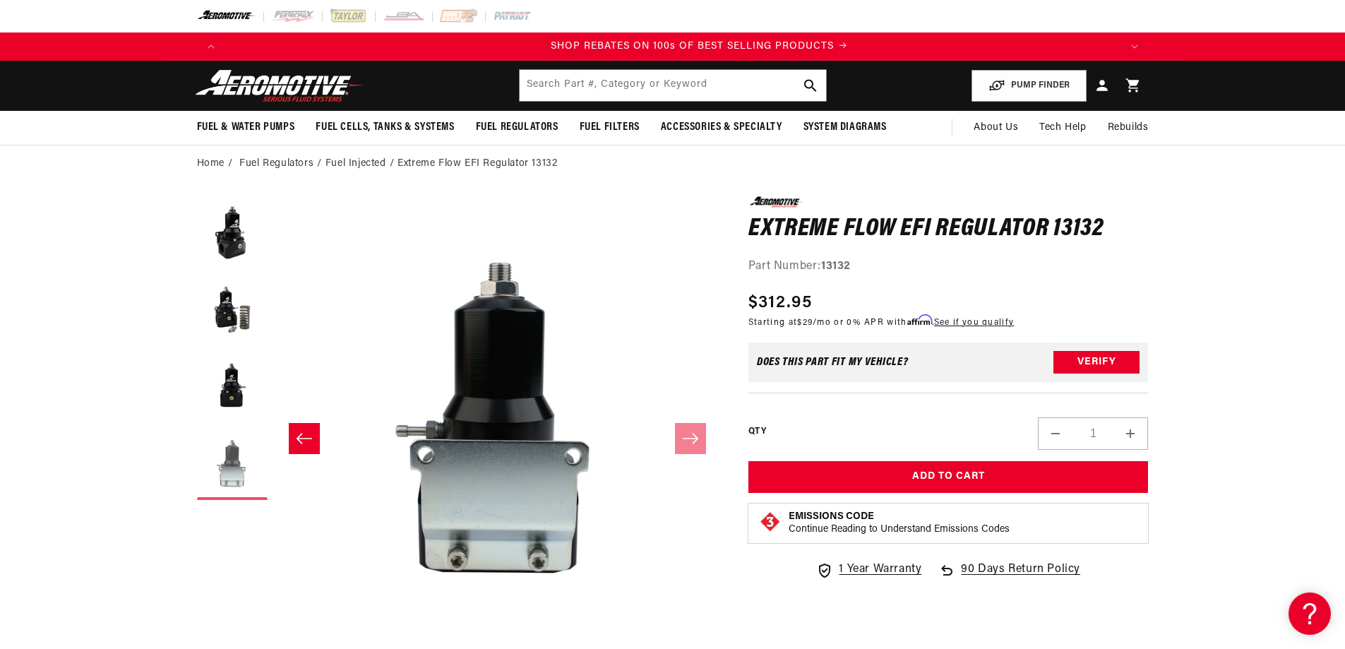
scroll to position [0, 1791]
click at [230, 244] on button "Load image 1 in gallery view" at bounding box center [232, 231] width 71 height 71
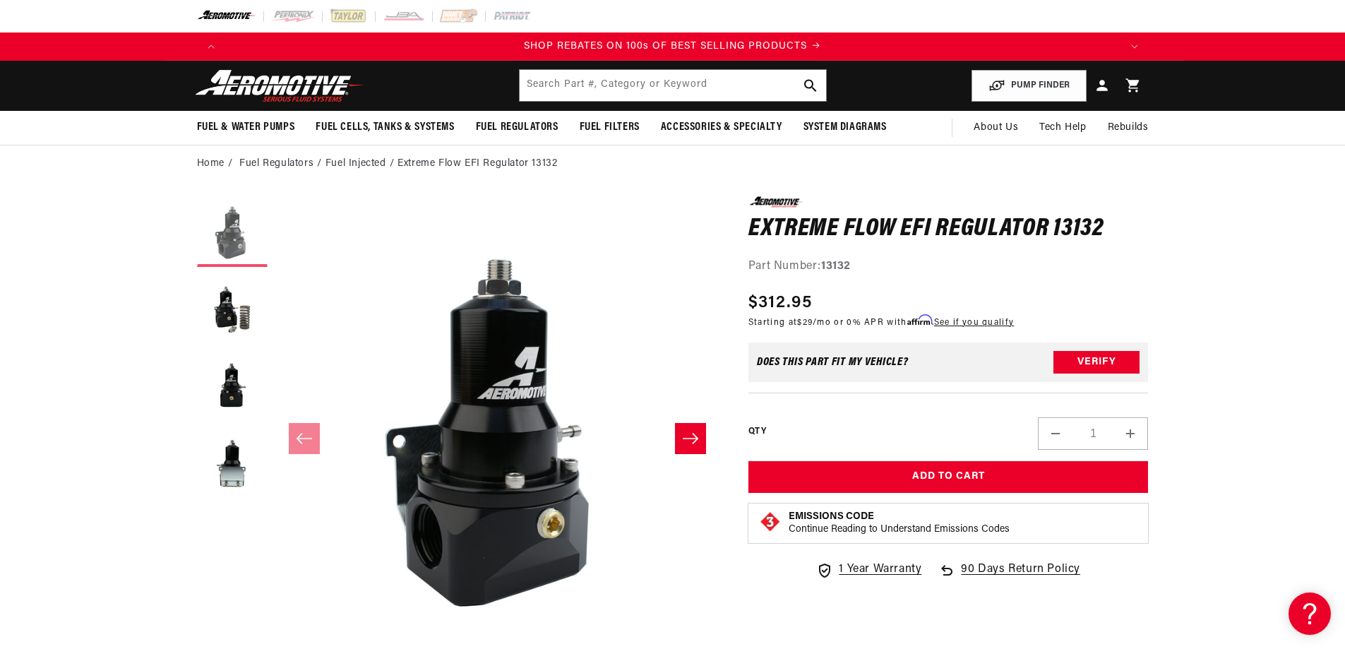
scroll to position [0, 0]
click at [232, 280] on button "Load image 2 in gallery view" at bounding box center [232, 309] width 71 height 71
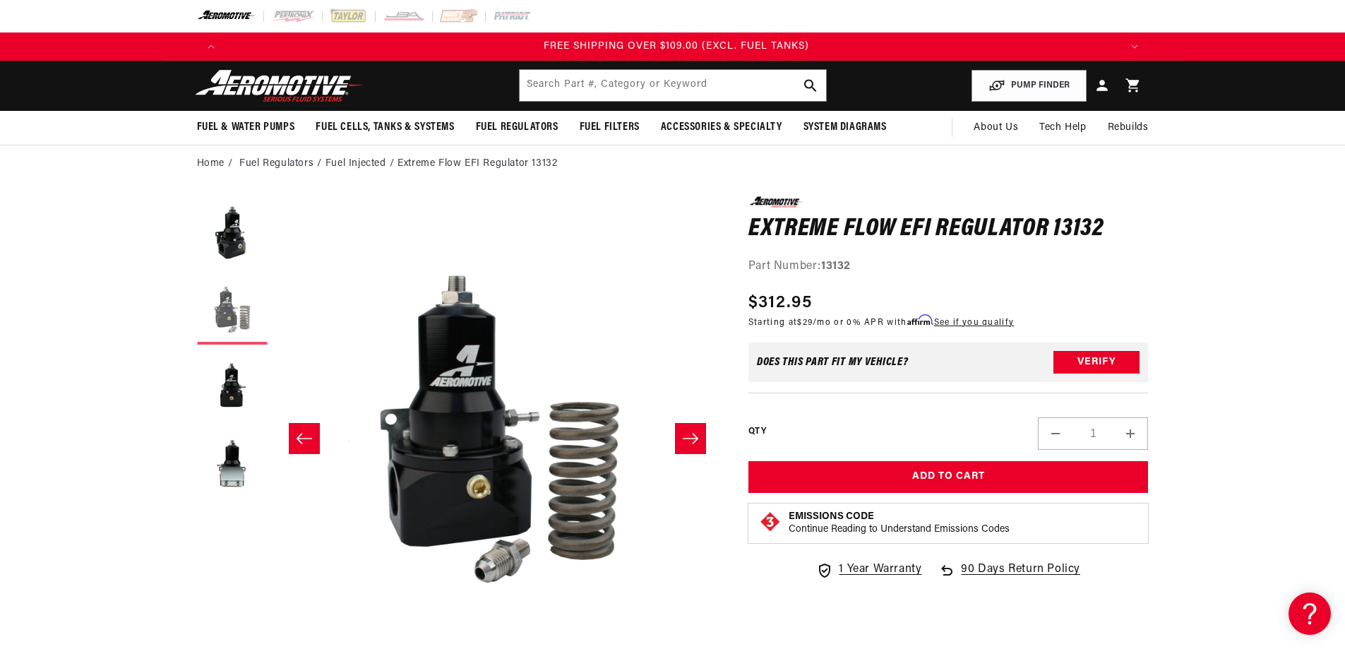
scroll to position [0, 2687]
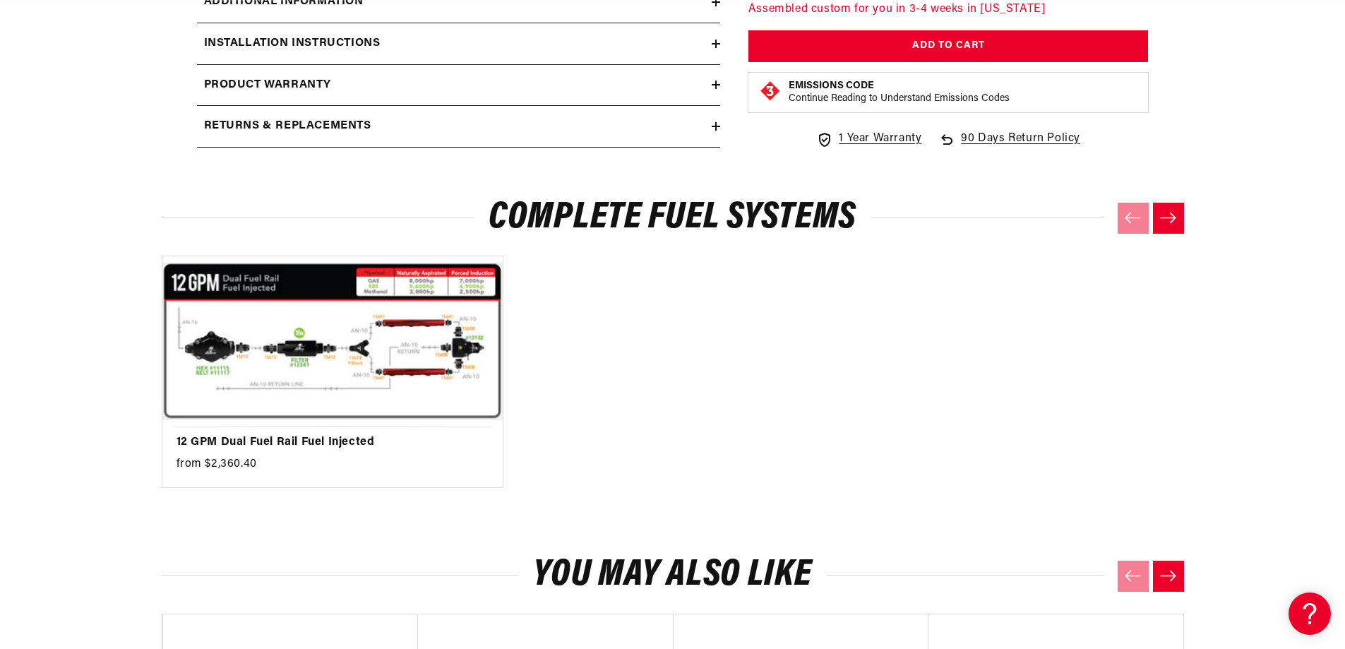
scroll to position [1766, 0]
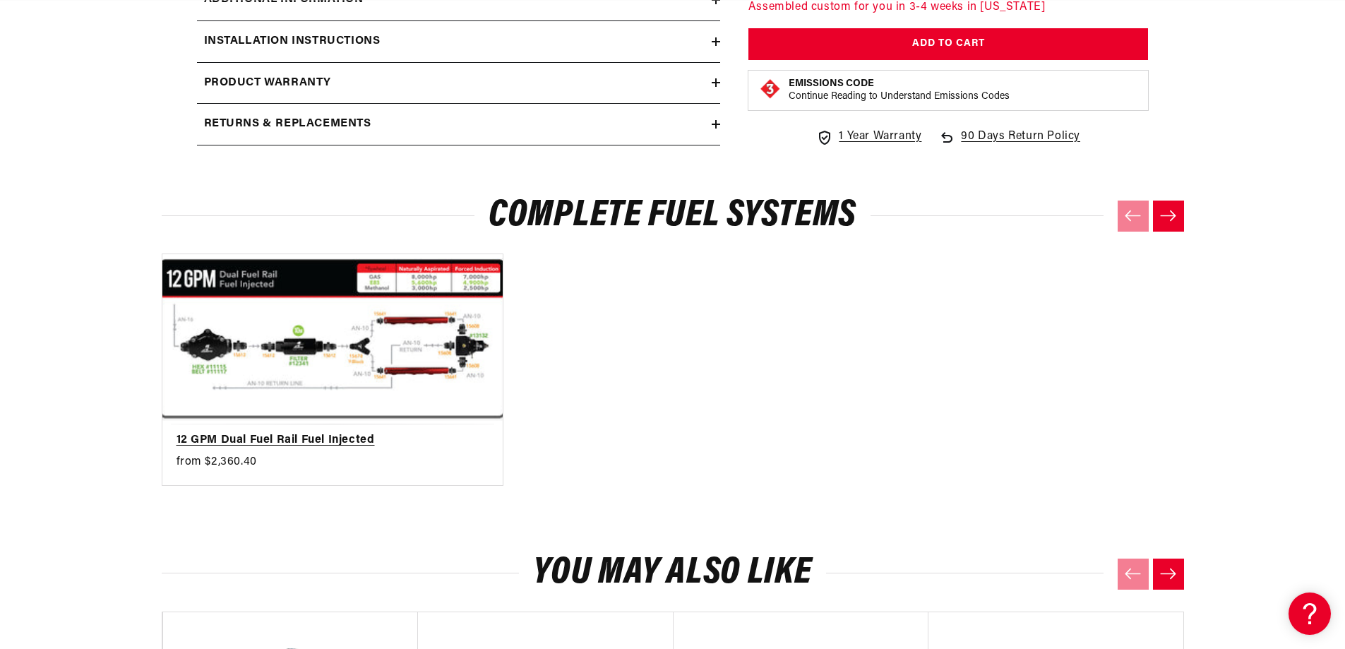
click at [386, 432] on link "12 GPM Dual Fuel Rail Fuel Injected" at bounding box center [326, 441] width 298 height 18
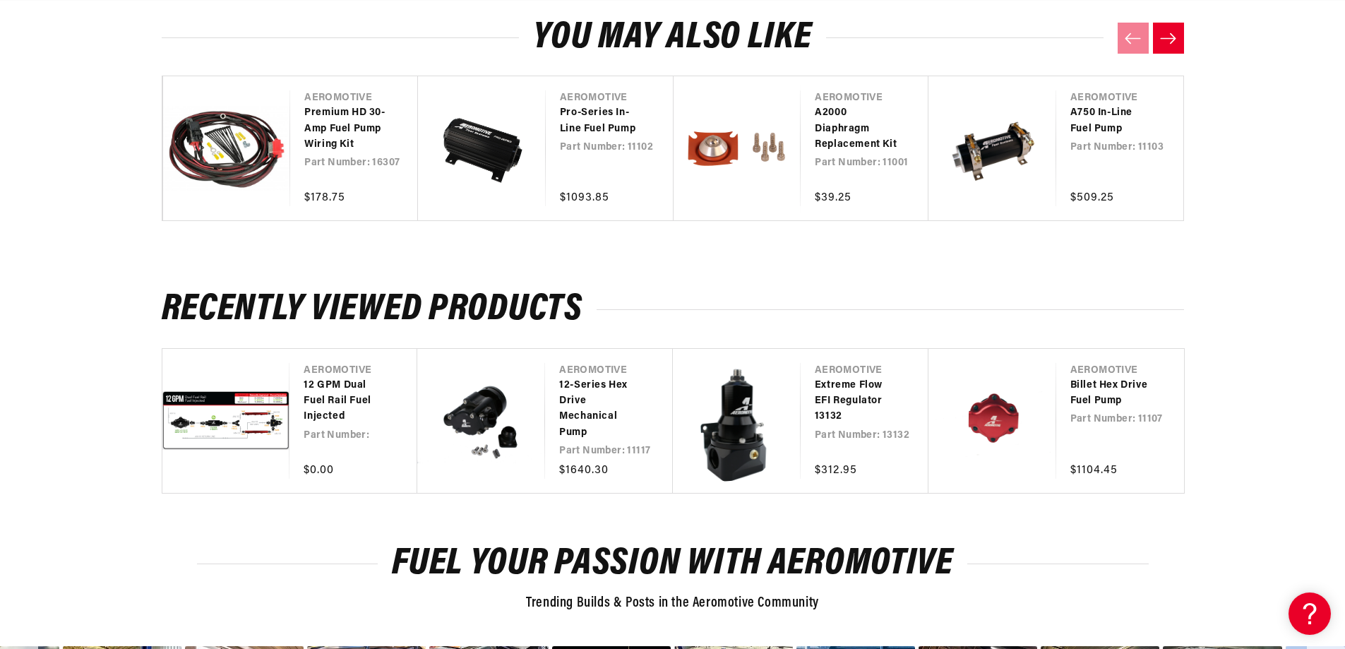
scroll to position [918, 0]
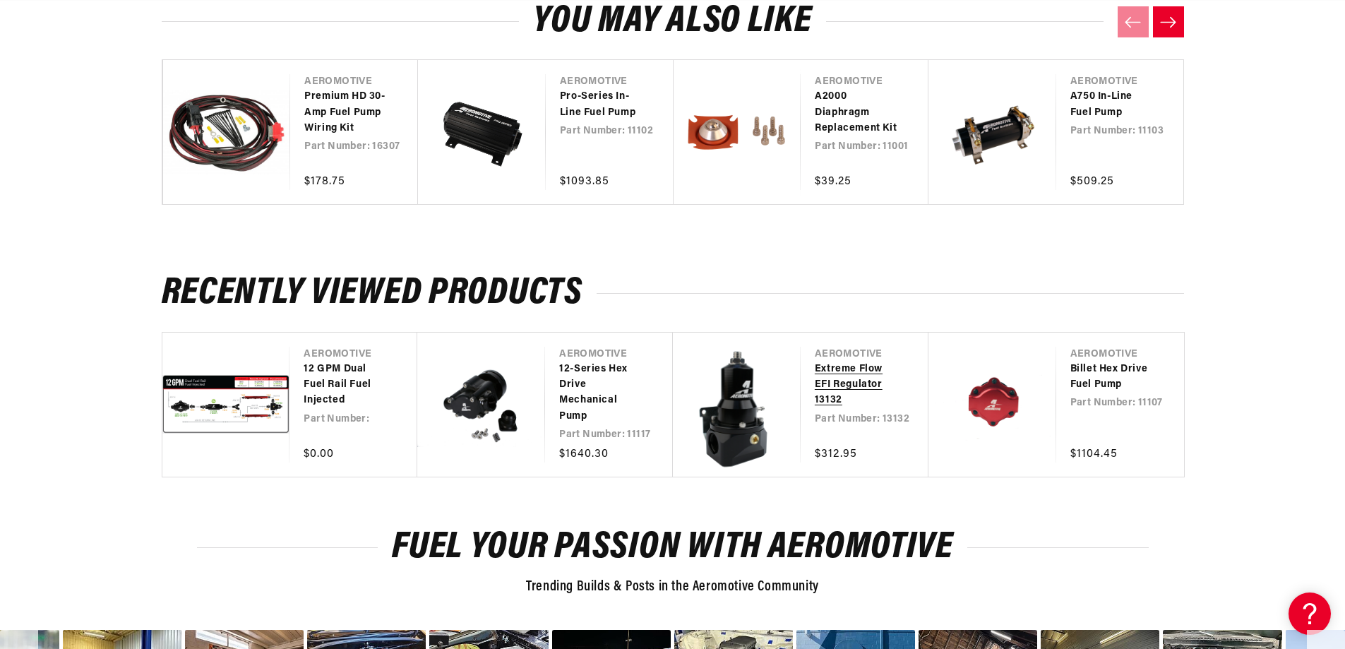
click at [839, 371] on link "Extreme Flow EFI Regulator 13132" at bounding box center [857, 385] width 85 height 47
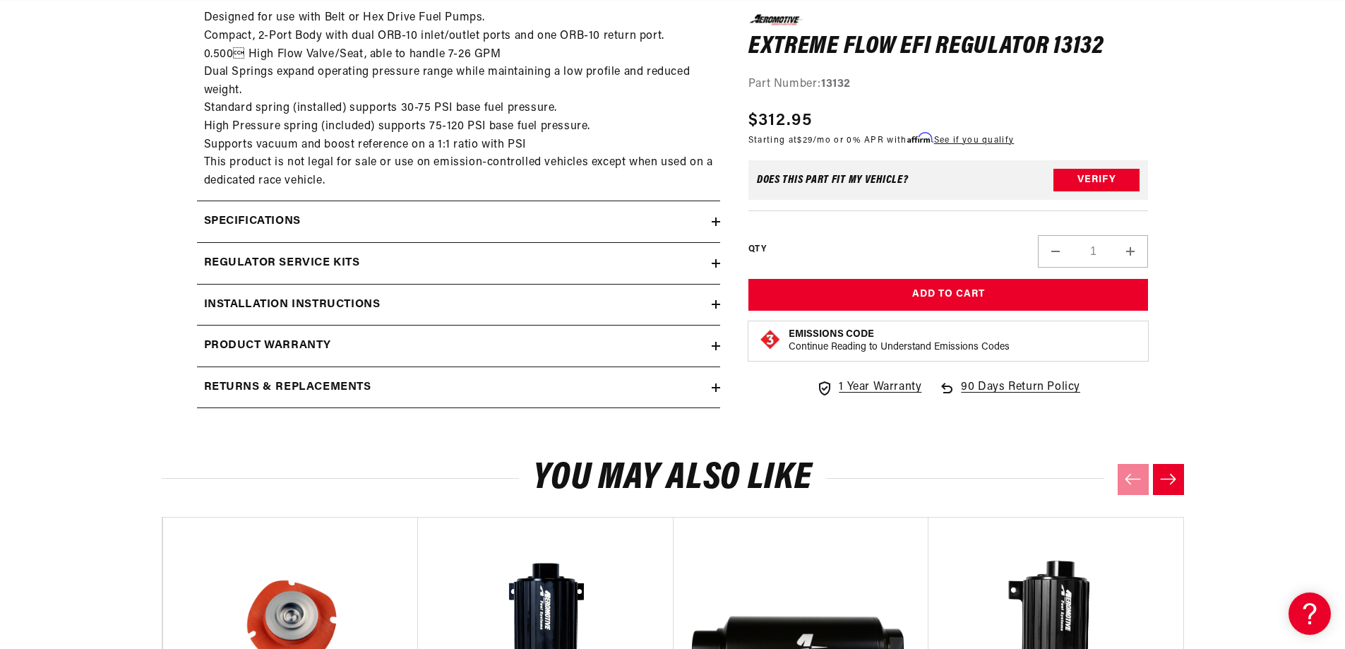
scroll to position [0, 1791]
click at [717, 301] on icon at bounding box center [716, 304] width 8 height 8
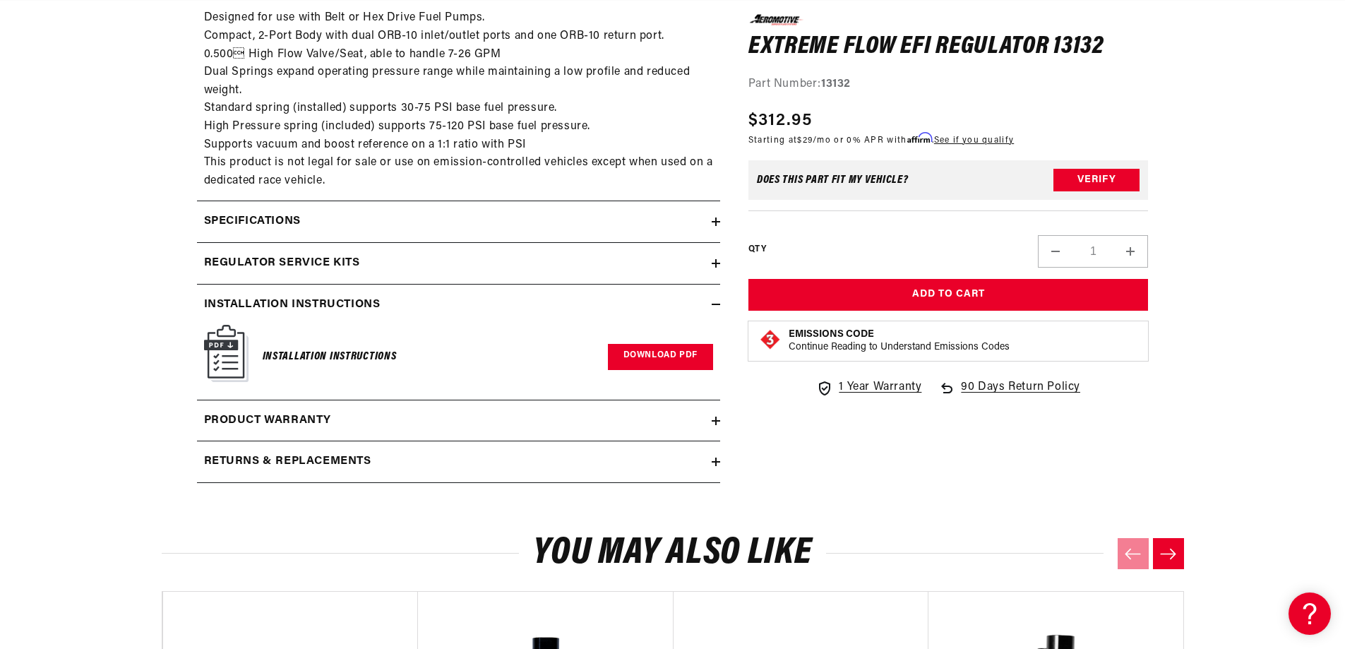
click at [651, 361] on link "Download PDF" at bounding box center [660, 357] width 105 height 26
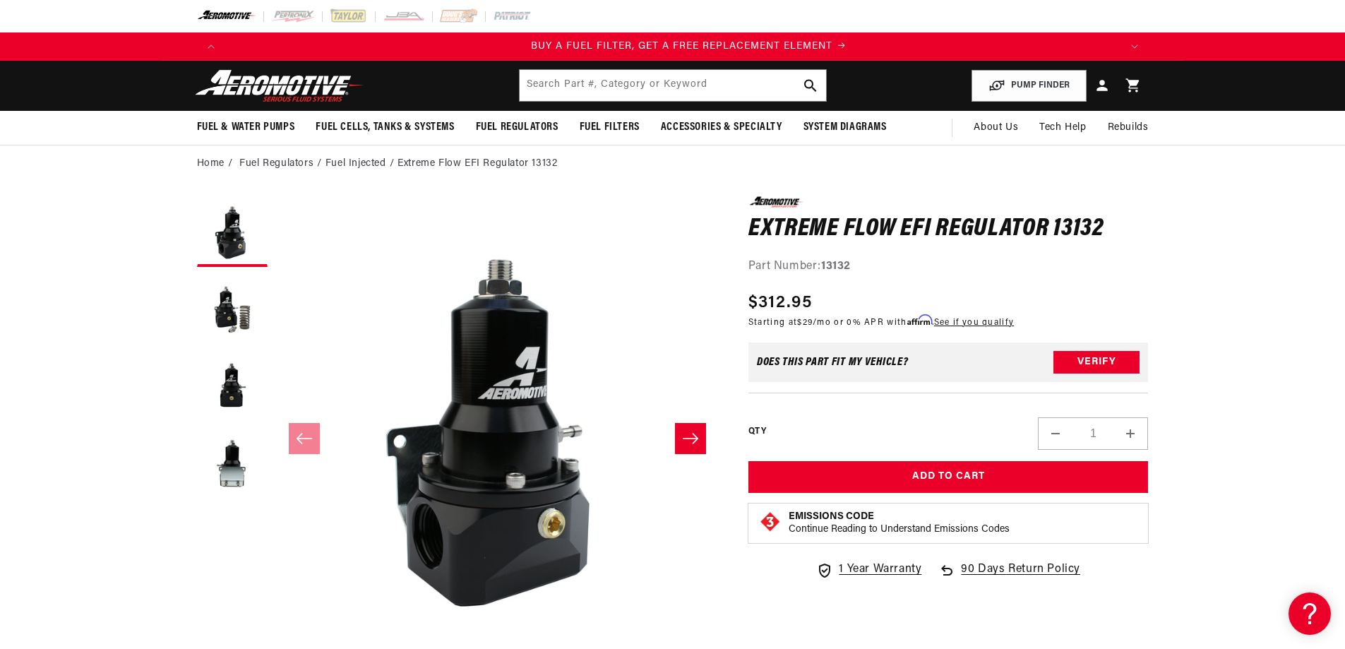
scroll to position [0, 896]
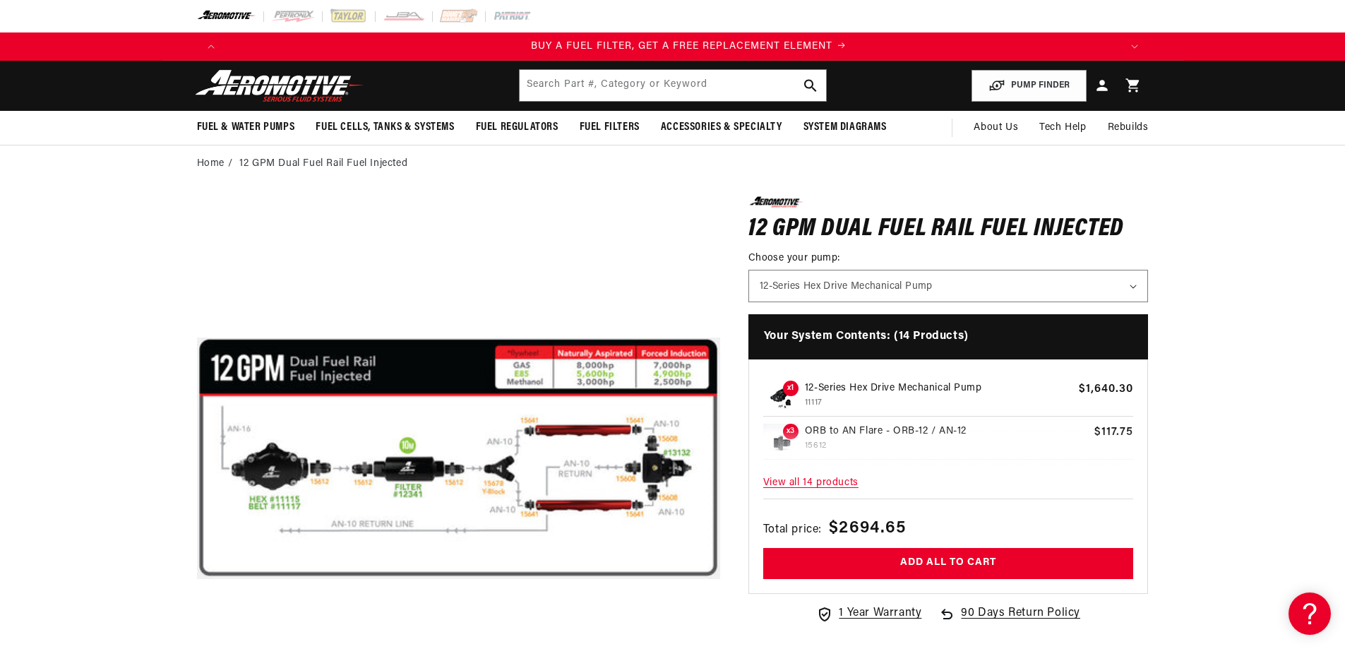
scroll to position [0, 896]
